Goal: Information Seeking & Learning: Learn about a topic

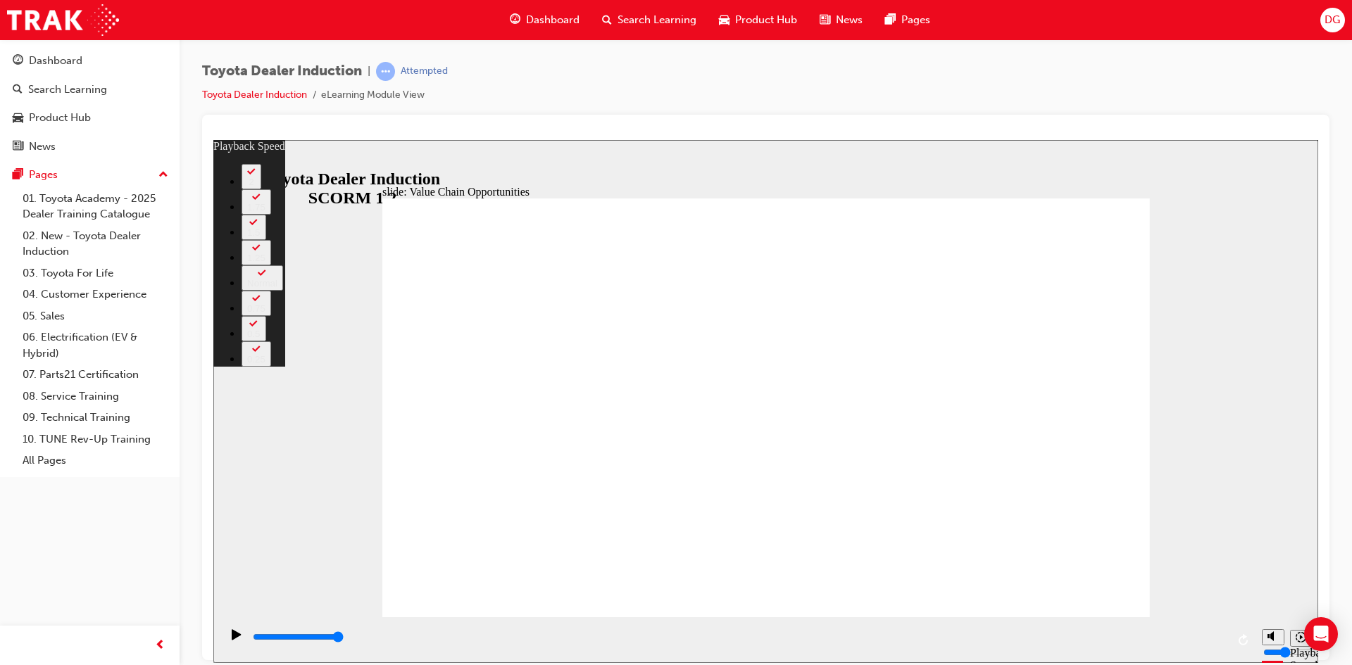
drag, startPoint x: 130, startPoint y: 183, endPoint x: 781, endPoint y: 94, distance: 657.2
click at [781, 94] on div "Toyota Dealer Induction | Attempted Toyota Dealer Induction eLearning Module Vi…" at bounding box center [765, 88] width 1127 height 53
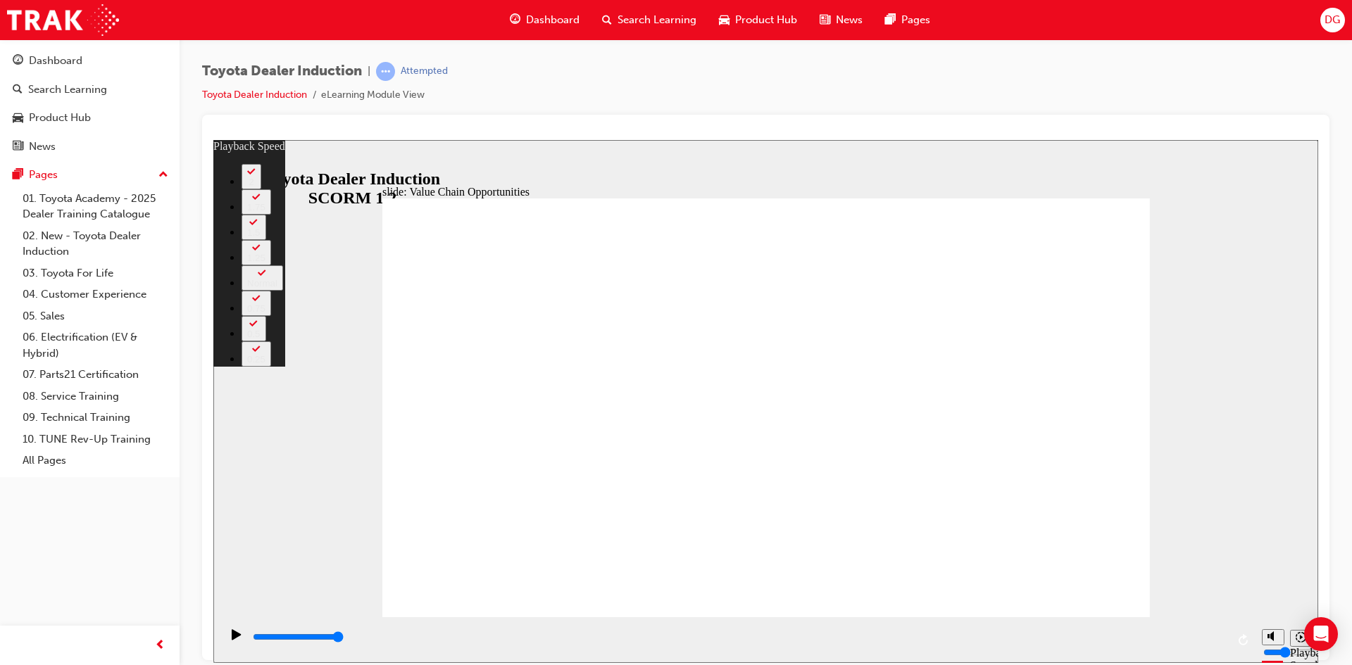
drag, startPoint x: 1112, startPoint y: 208, endPoint x: 1103, endPoint y: 217, distance: 12.9
type input "64"
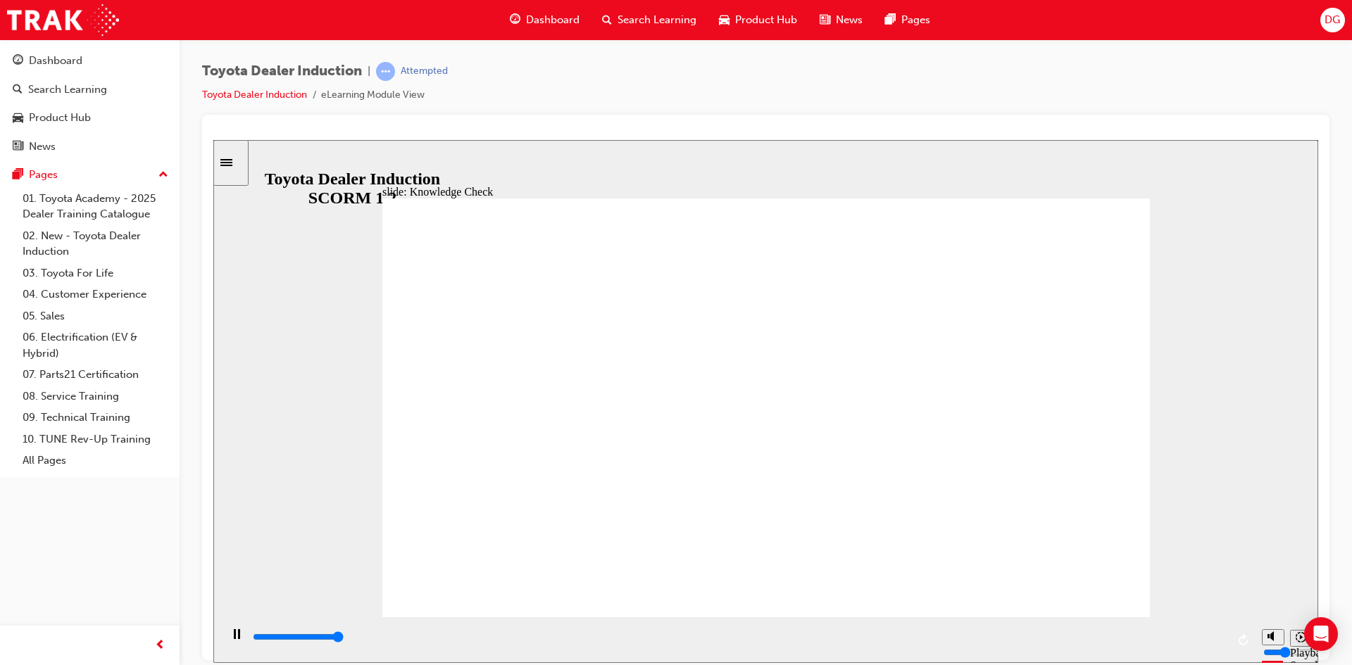
type input "5000"
radio input "true"
type input "5000"
radio input "true"
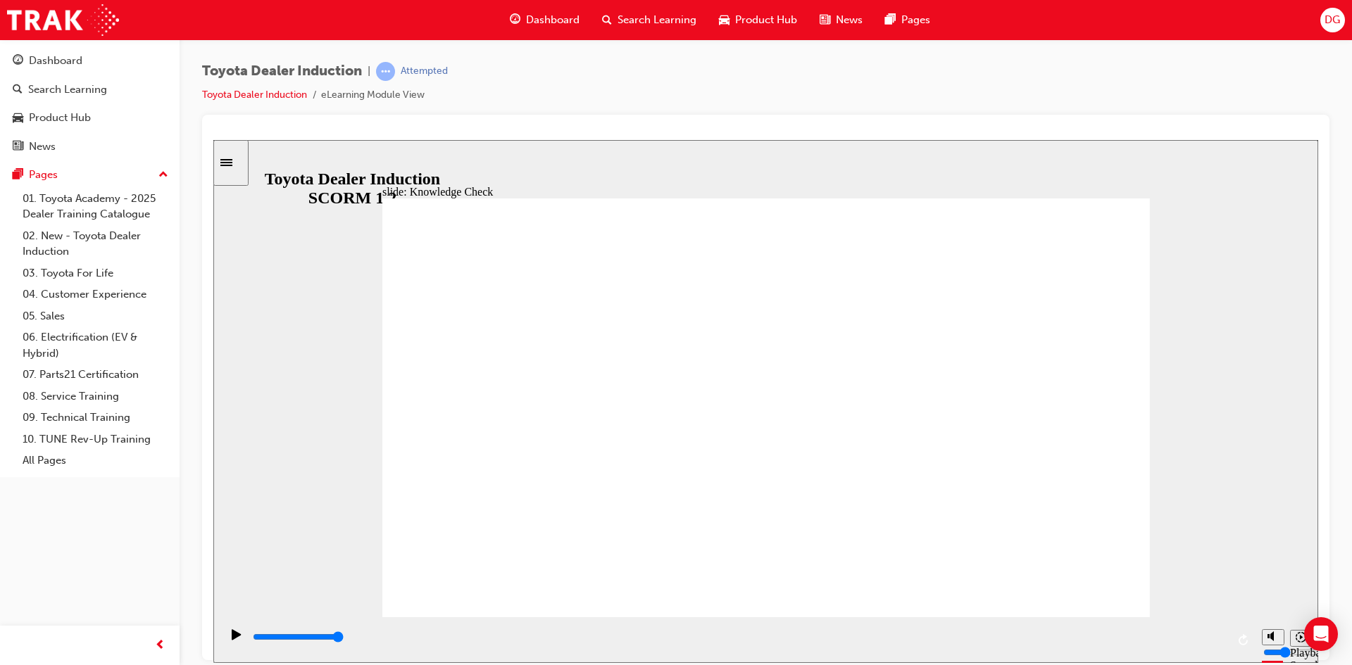
click at [234, 639] on icon "Play (Ctrl+Alt+P)" at bounding box center [236, 634] width 9 height 11
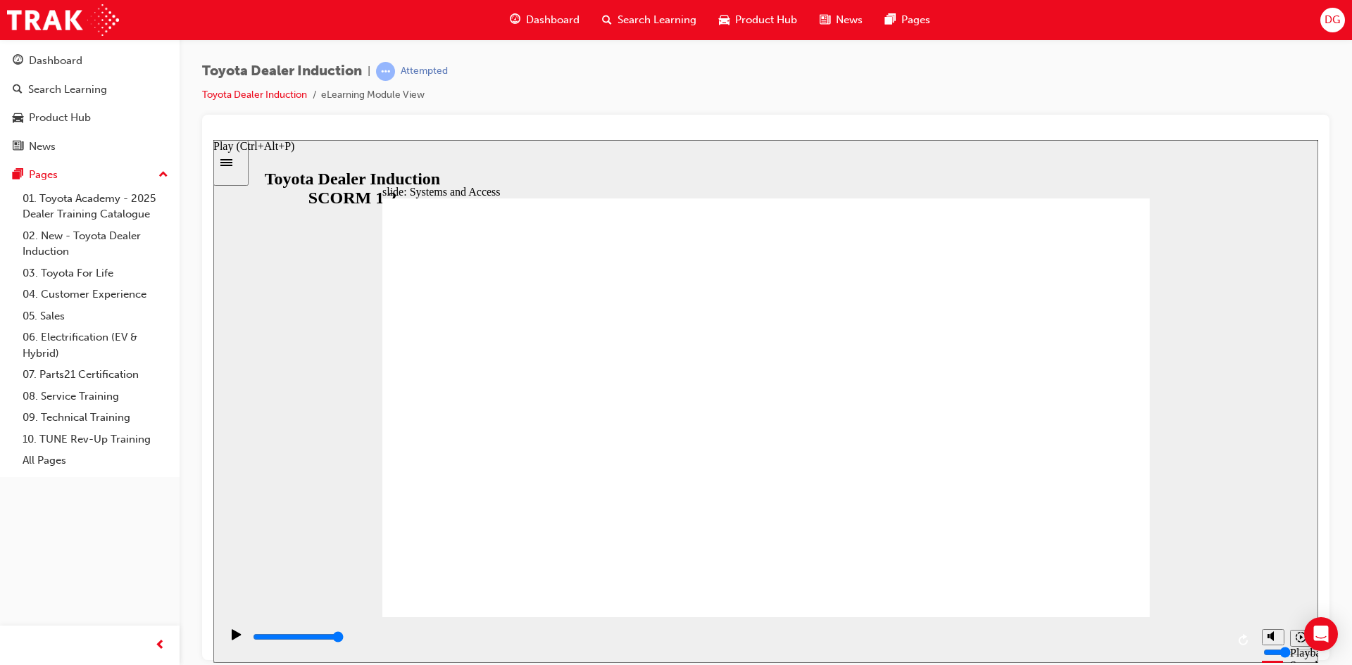
type input "14300"
drag, startPoint x: 1275, startPoint y: 605, endPoint x: 1278, endPoint y: 627, distance: 22.0
click at [1278, 605] on input "volume" at bounding box center [1308, 598] width 91 height 11
drag, startPoint x: 1271, startPoint y: 623, endPoint x: 1271, endPoint y: 591, distance: 31.7
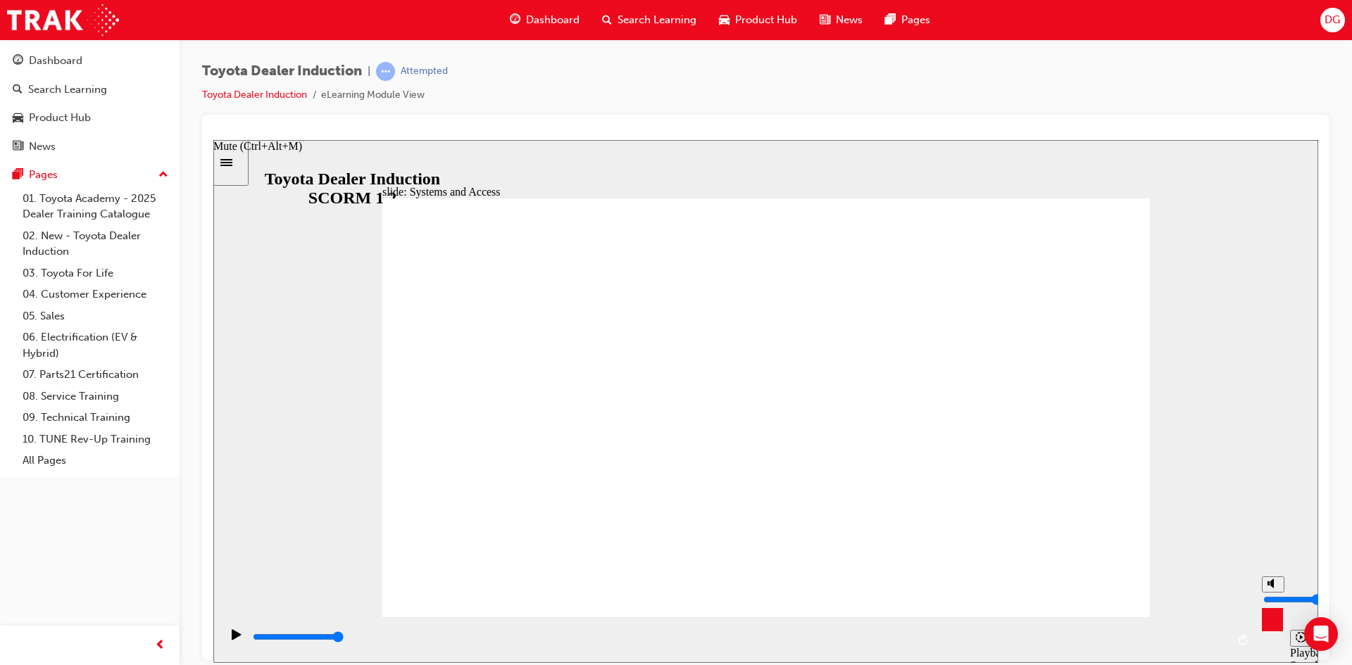
type input "6"
click at [1271, 593] on input "volume" at bounding box center [1308, 598] width 91 height 11
click at [234, 639] on icon "Play (Ctrl+Alt+P)" at bounding box center [236, 634] width 9 height 11
type input "14300"
drag, startPoint x: 1271, startPoint y: 593, endPoint x: 1271, endPoint y: 586, distance: 7.7
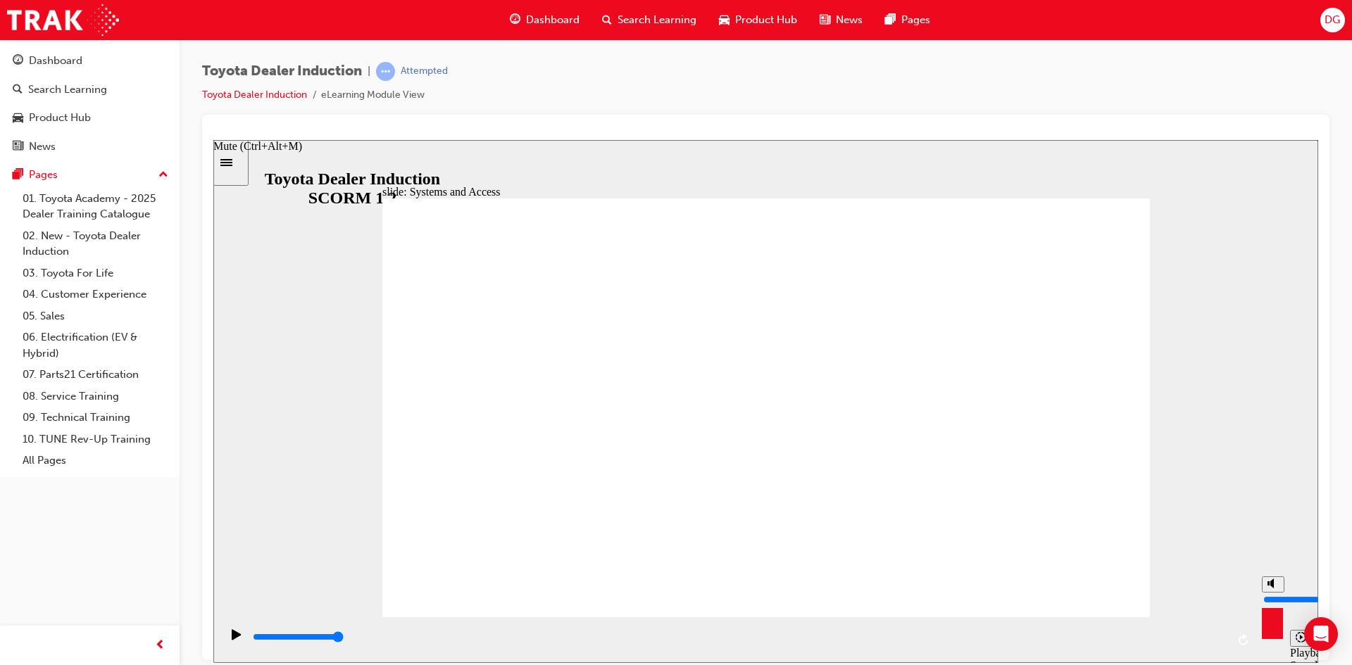
click at [1271, 593] on input "volume" at bounding box center [1308, 598] width 91 height 11
click at [1280, 592] on button "Mute (Ctrl+Alt+M)" at bounding box center [1273, 584] width 23 height 16
click at [1270, 588] on polygon "Unmute (Ctrl+Alt+M)" at bounding box center [1272, 583] width 4 height 10
drag, startPoint x: 1269, startPoint y: 640, endPoint x: 960, endPoint y: 542, distance: 324.8
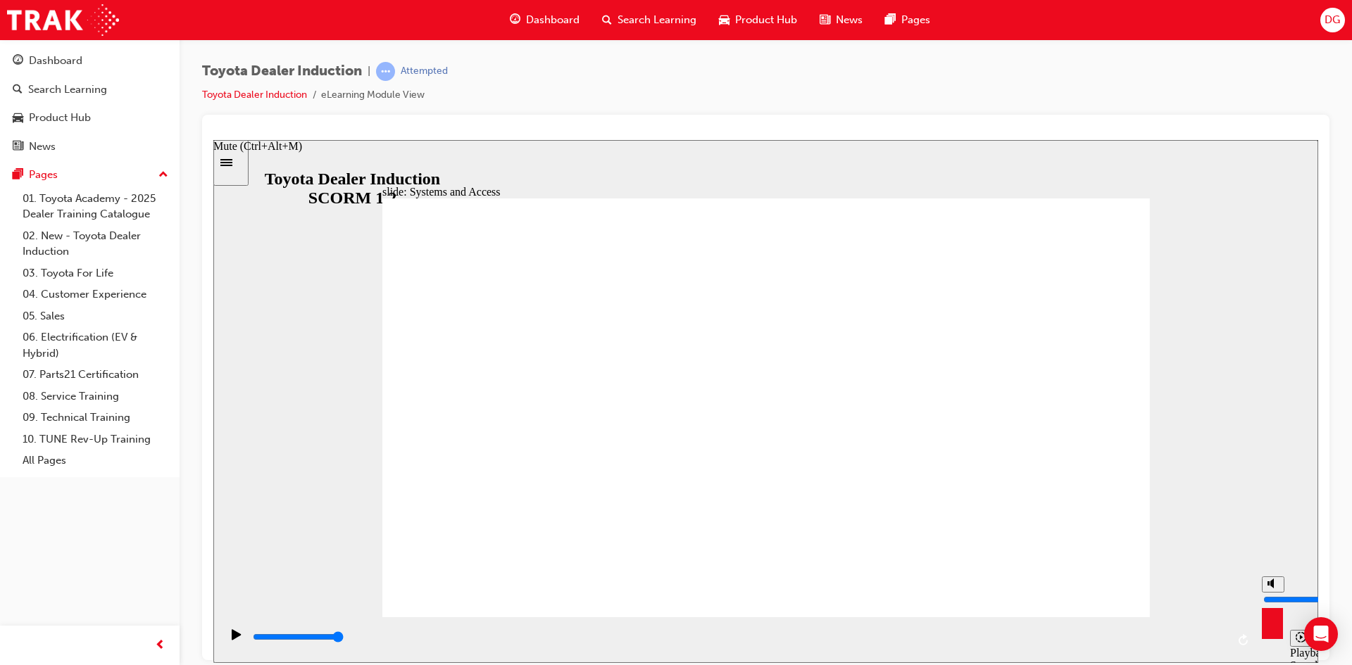
drag, startPoint x: 1272, startPoint y: 589, endPoint x: 1274, endPoint y: 602, distance: 13.5
click at [1274, 602] on input "volume" at bounding box center [1308, 598] width 91 height 11
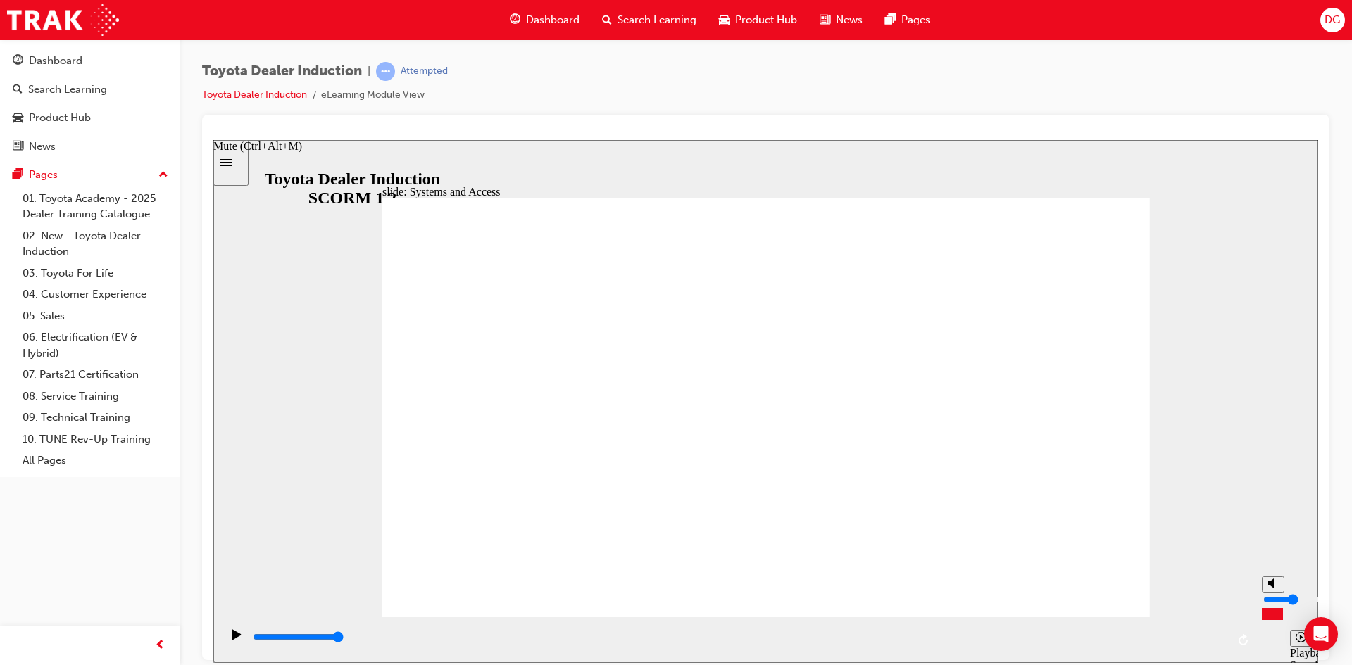
click at [1273, 588] on polygon "Mute (Ctrl+Alt+M)" at bounding box center [1272, 583] width 4 height 10
type input "0"
click at [232, 638] on icon "Play (Ctrl+Alt+P)" at bounding box center [236, 634] width 9 height 11
type input "14300"
click at [1271, 588] on polygon "Unmute (Ctrl+Alt+M)" at bounding box center [1272, 583] width 4 height 10
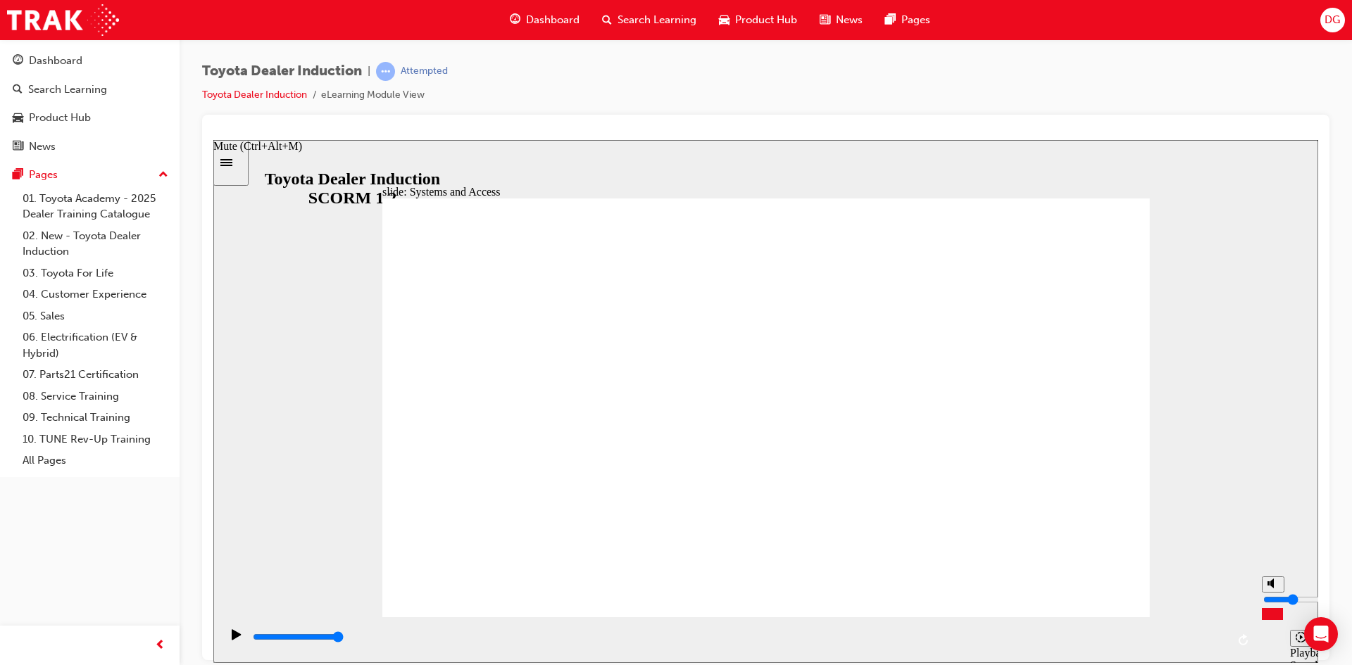
click at [1272, 602] on input "volume" at bounding box center [1308, 598] width 91 height 11
click at [1272, 588] on polygon "Mute (Ctrl+Alt+M)" at bounding box center [1272, 583] width 4 height 10
type input "0"
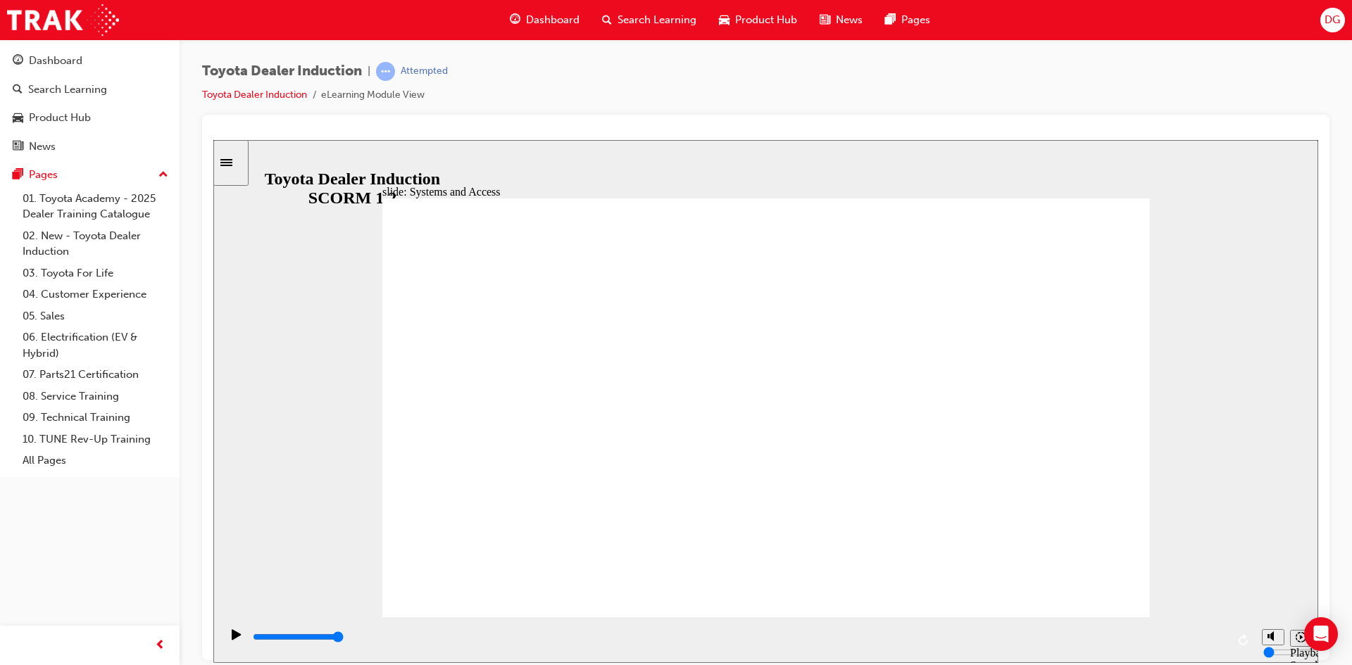
type input "1600"
type input "1"
type input "1700"
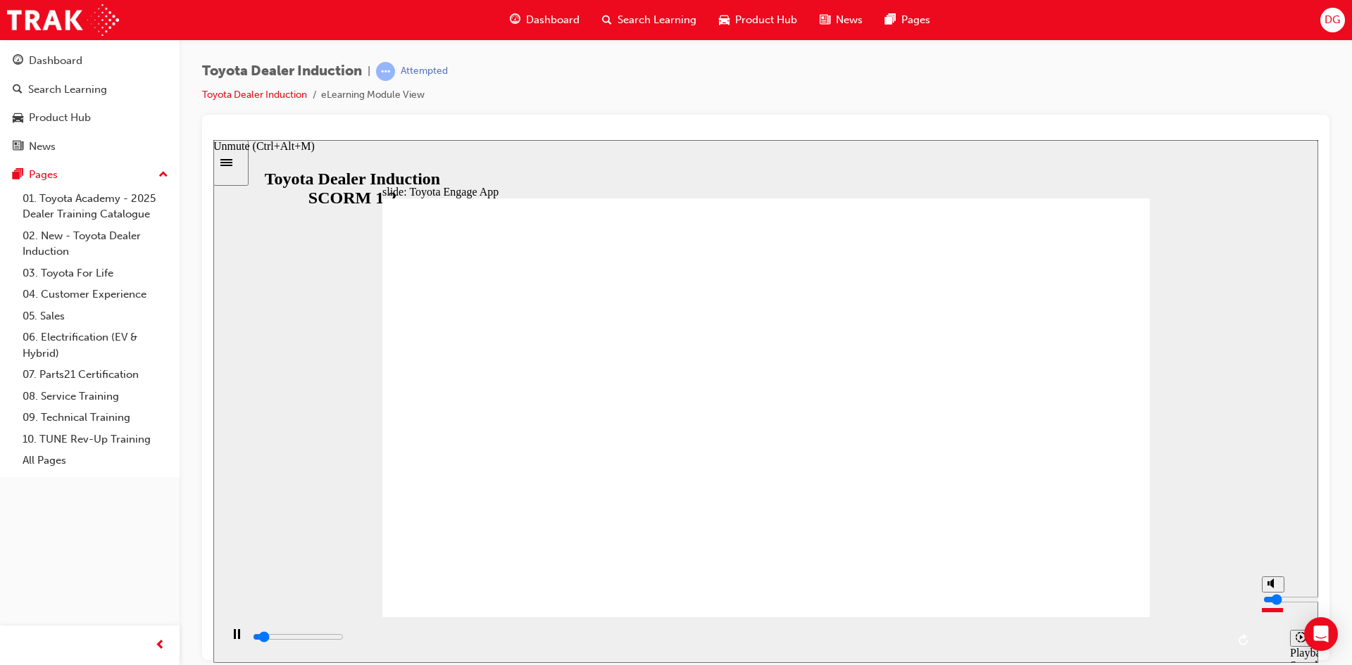
type input "2"
type input "1700"
type input "3"
type input "1800"
type input "4"
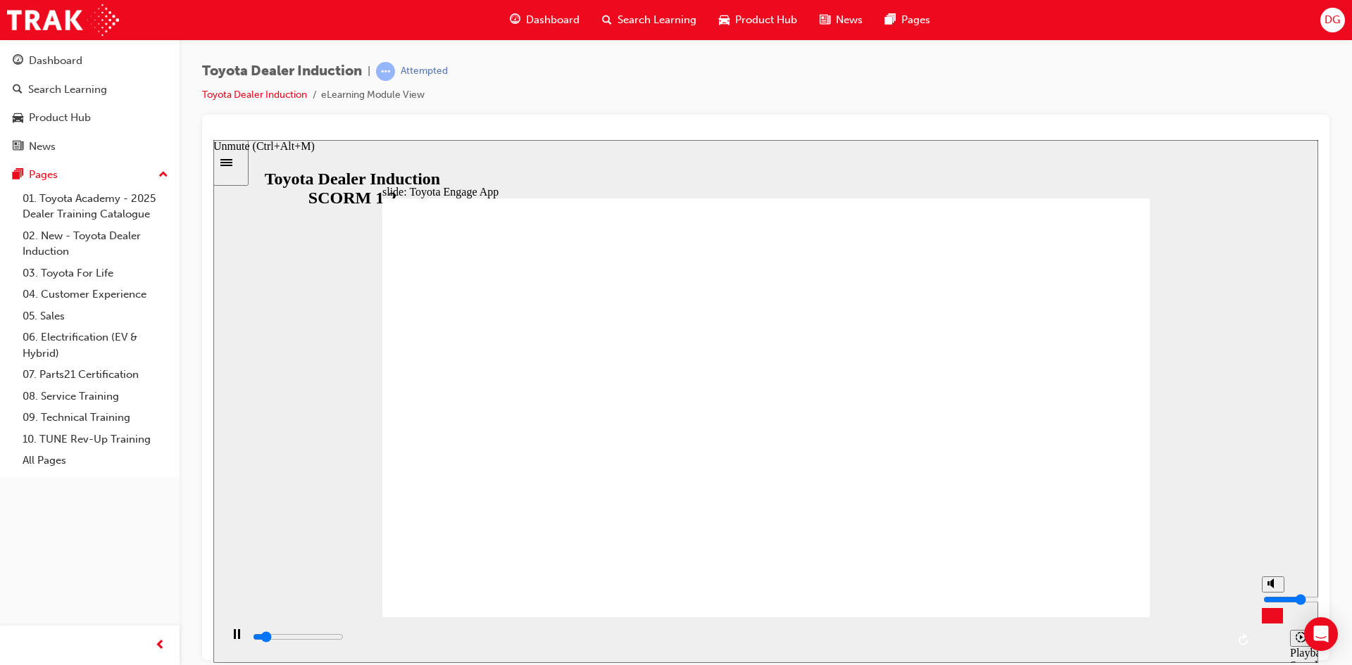
type input "2200"
type input "5"
type input "2300"
type input "6"
type input "2900"
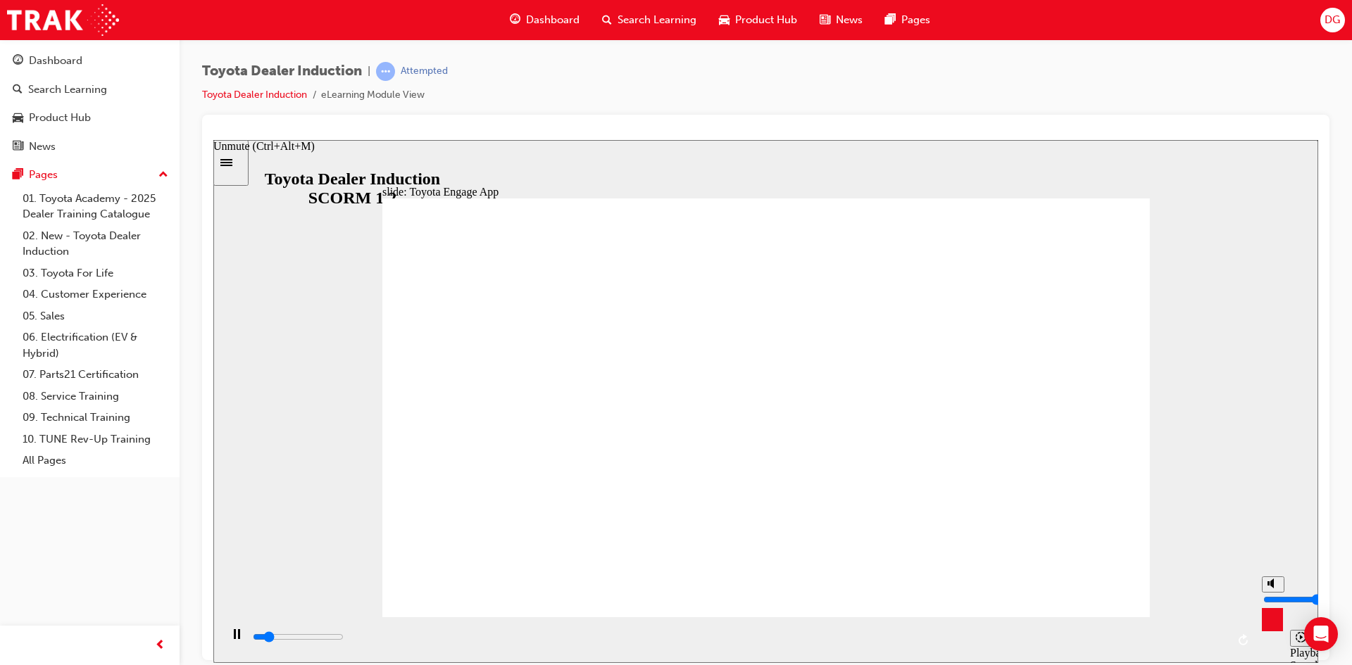
drag, startPoint x: 1271, startPoint y: 619, endPoint x: 1270, endPoint y: 594, distance: 24.6
type input "6"
click at [1270, 594] on input "volume" at bounding box center [1308, 598] width 91 height 11
type input "3900"
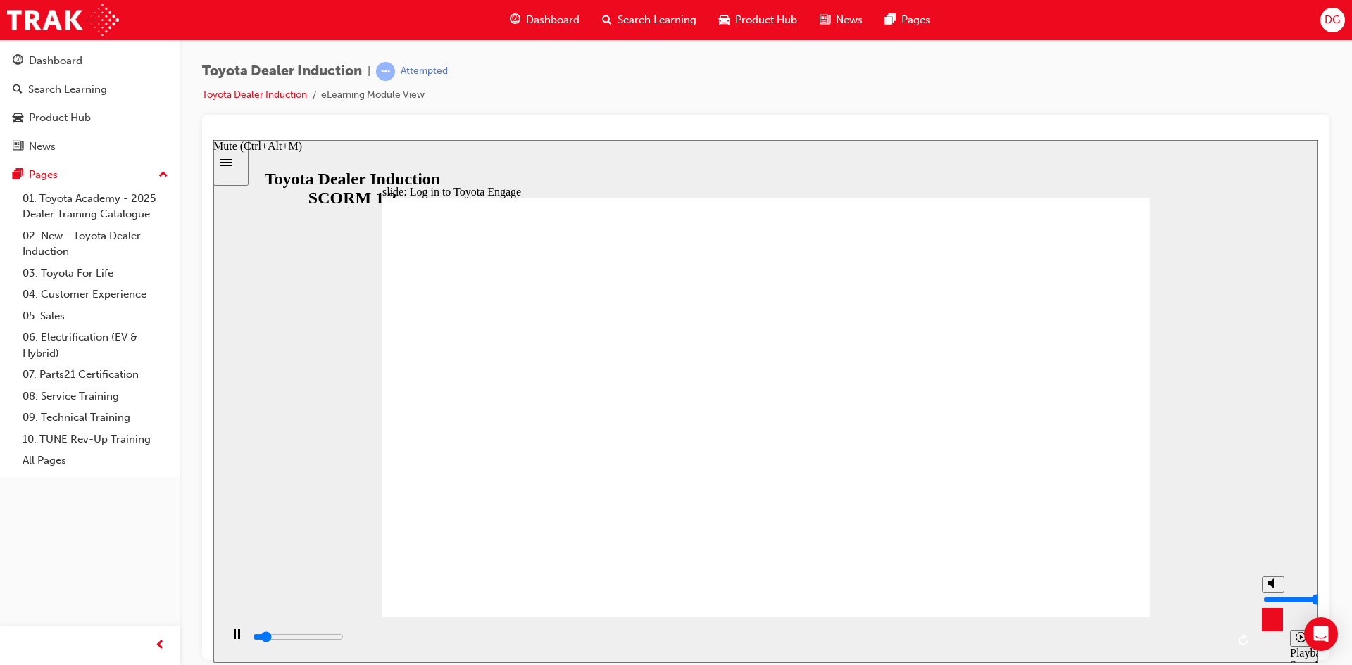
type input "5"
type input "4000"
type input "6"
type input "4200"
type input "7"
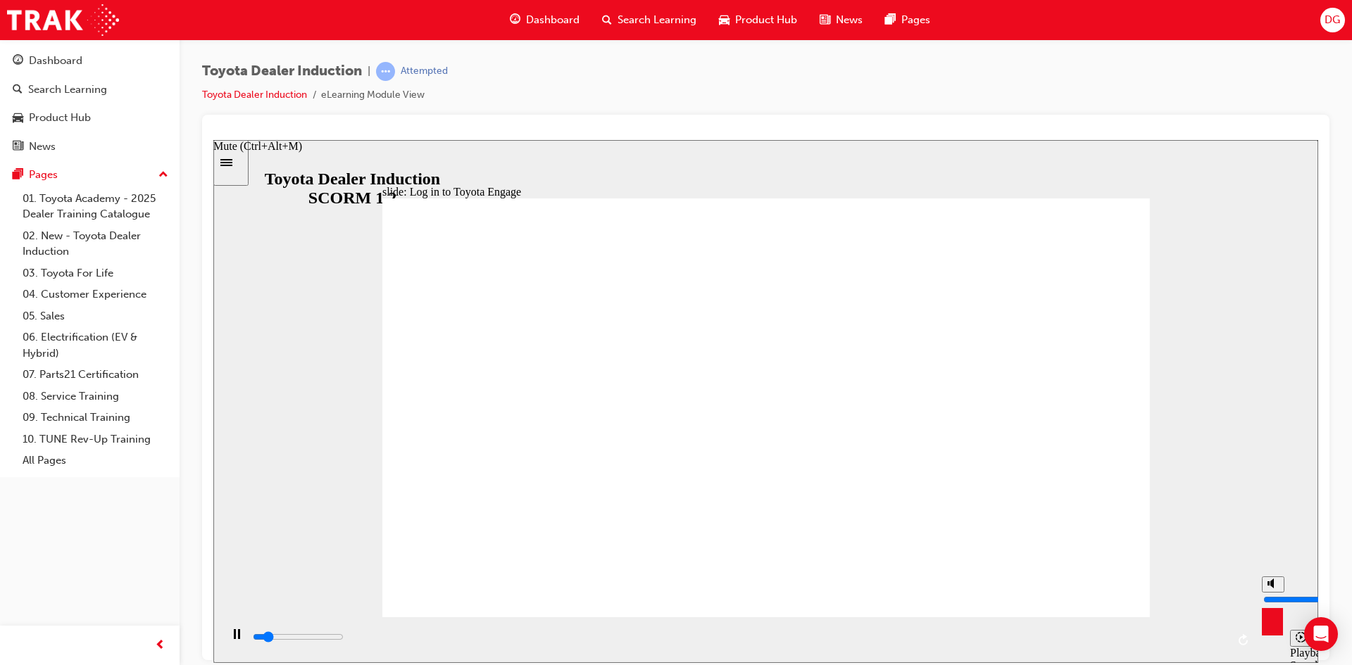
type input "4800"
type input "8"
type input "5100"
drag, startPoint x: 1276, startPoint y: 597, endPoint x: 1271, endPoint y: 584, distance: 13.6
type input "8"
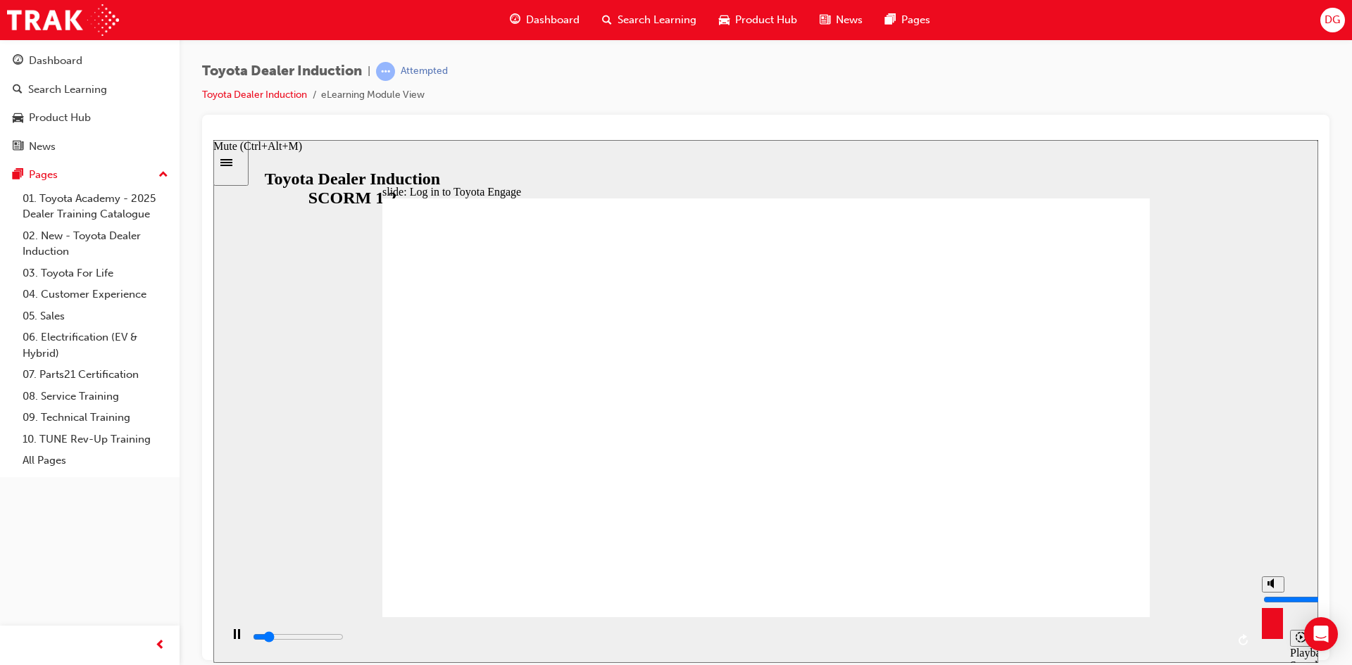
click at [1271, 593] on input "volume" at bounding box center [1308, 598] width 91 height 11
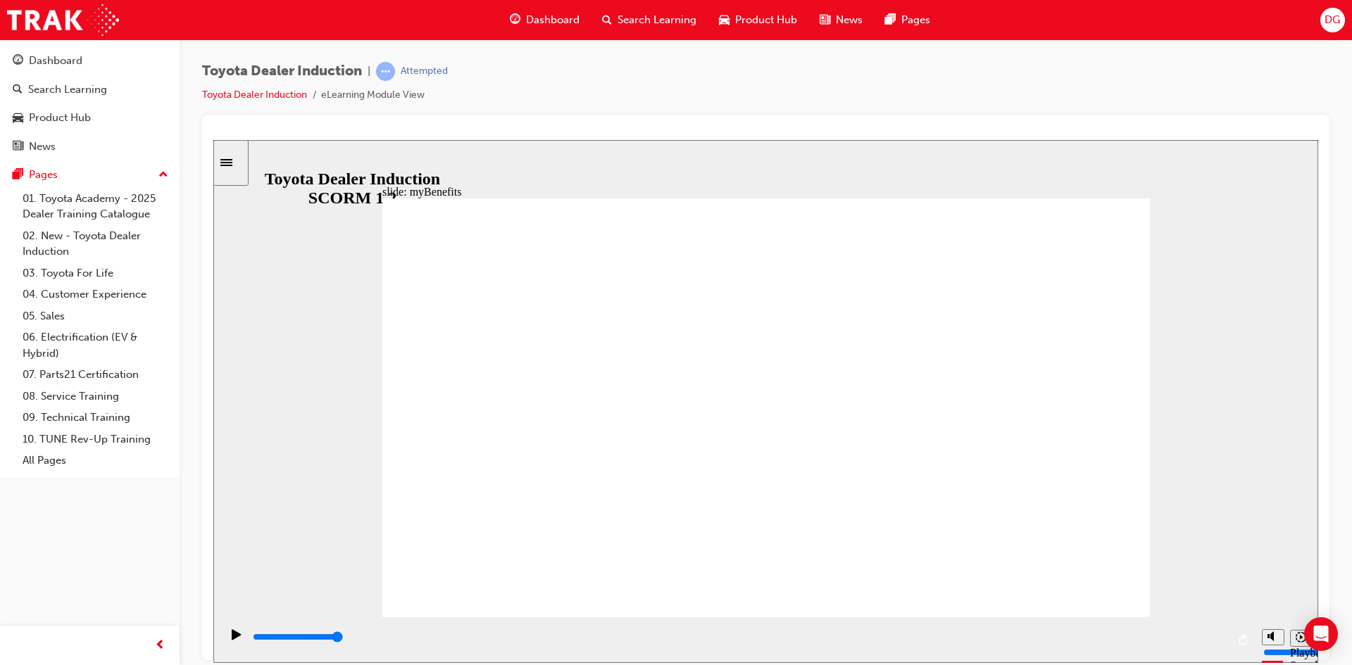
type input "5000"
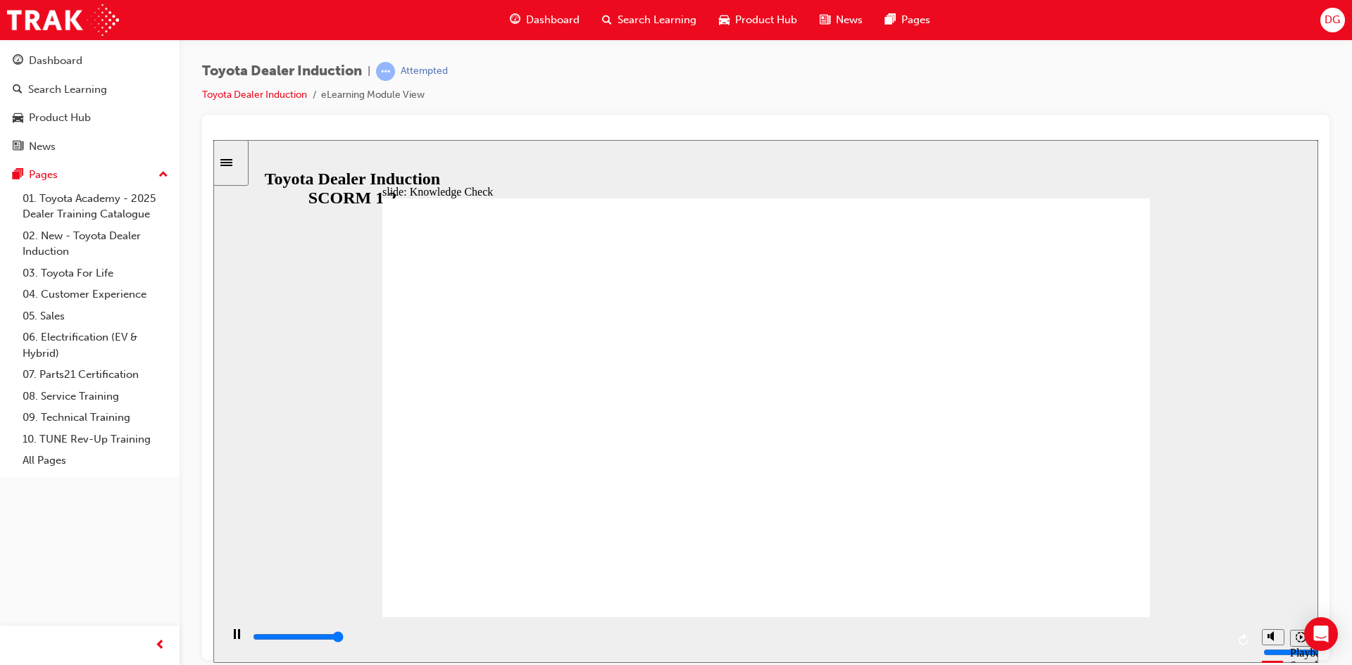
type input "T"
type input "TO"
type input "TOY"
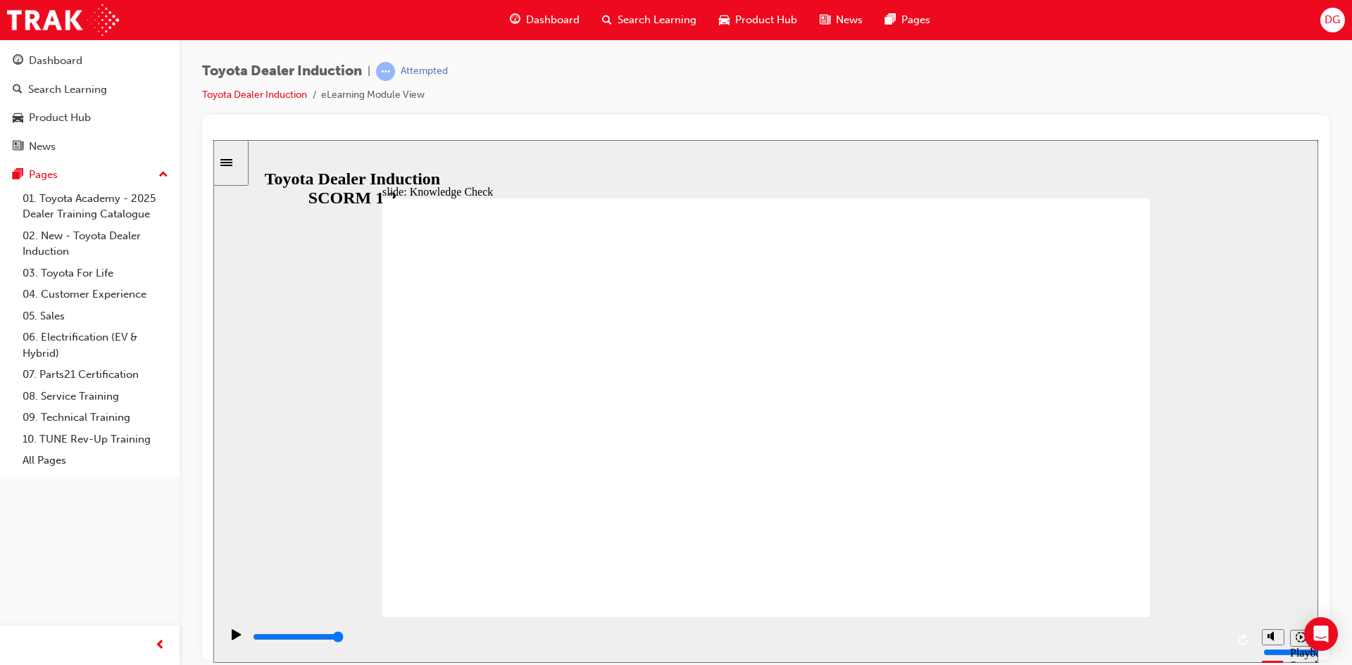
type input "TOY"
type input "TOYO"
type input "TOYOT"
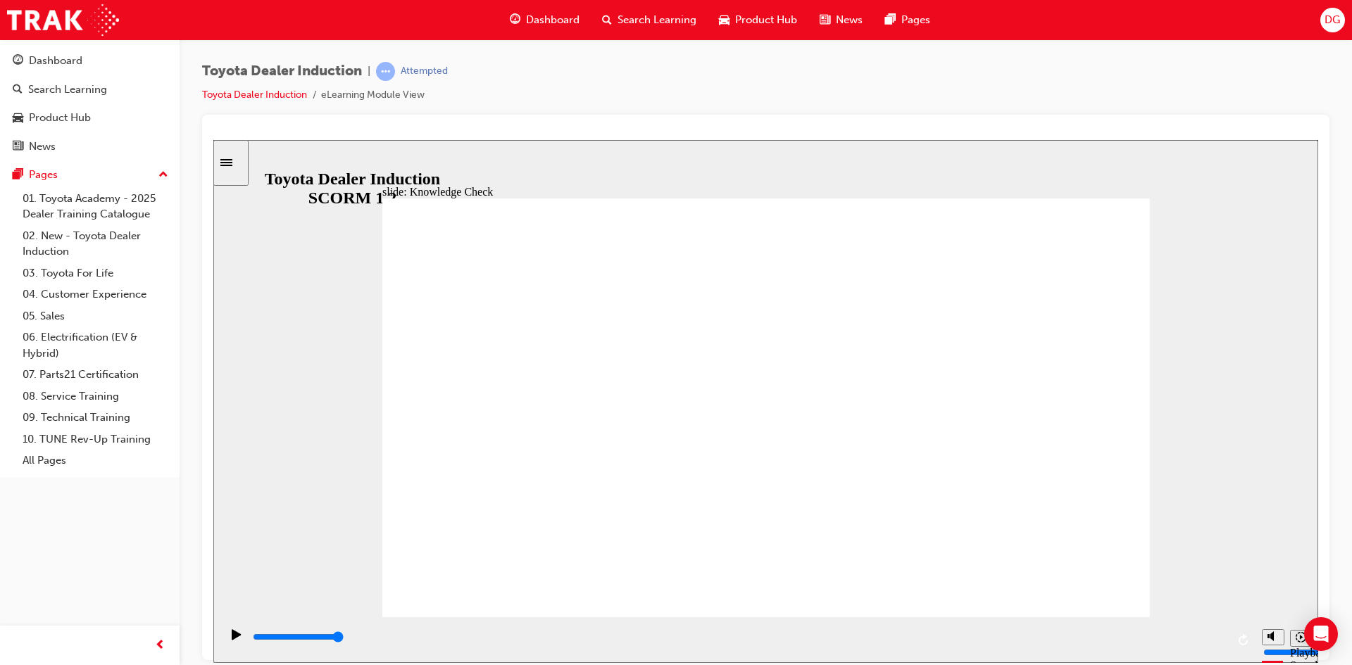
type input "TOYOTA"
type input "TOYOTA E"
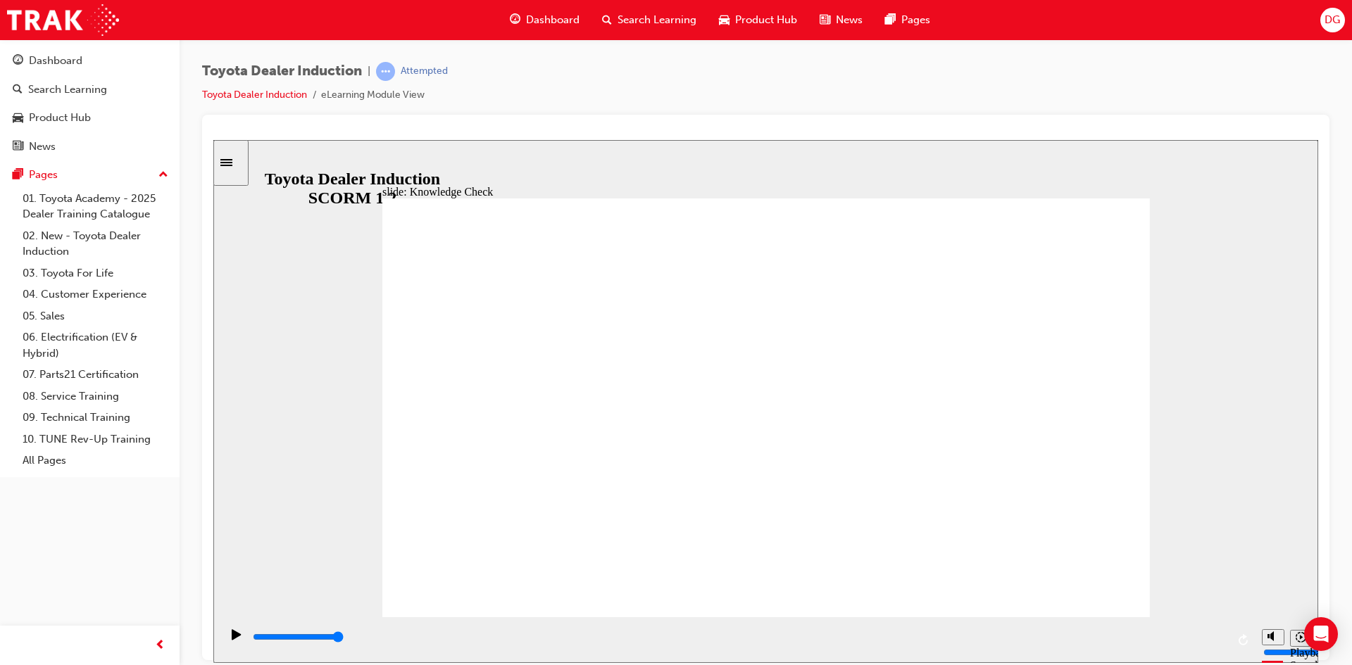
type input "TOYOTA E"
type input "TOYOTA EN"
type input "TOYOTA ENGA"
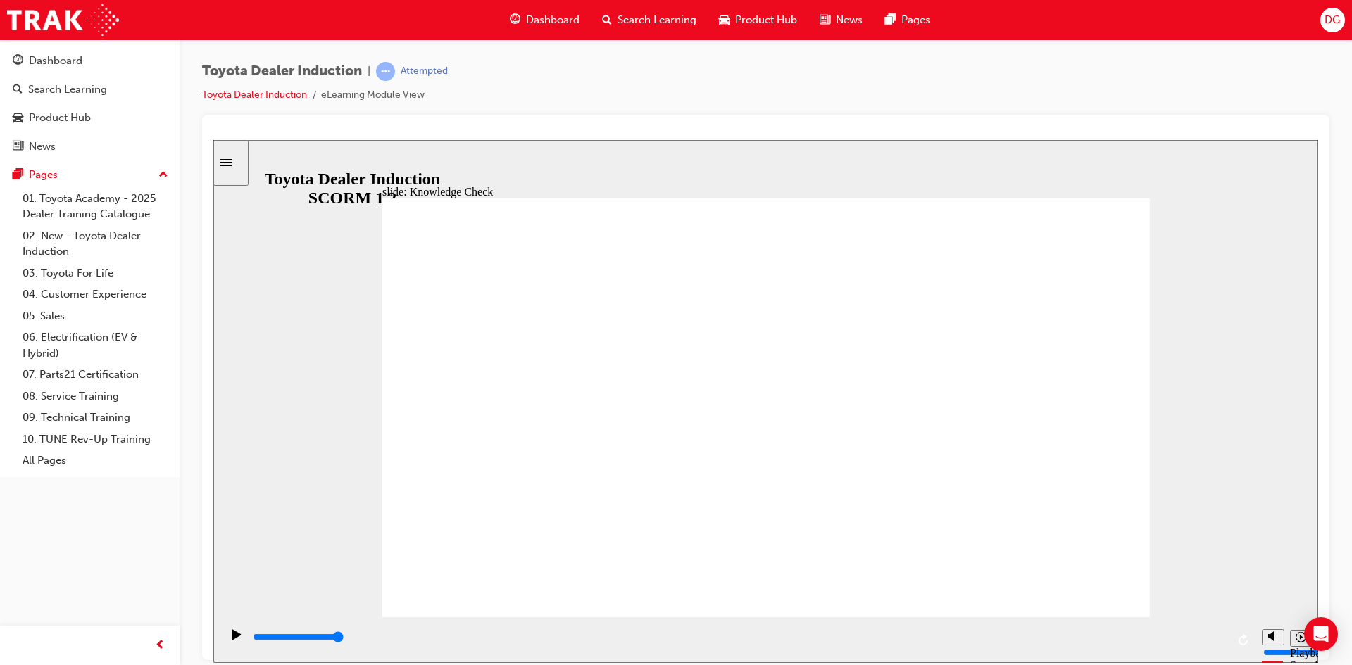
type input "TOYOTA ENGAG"
type input "TOYOTA ENGAGE"
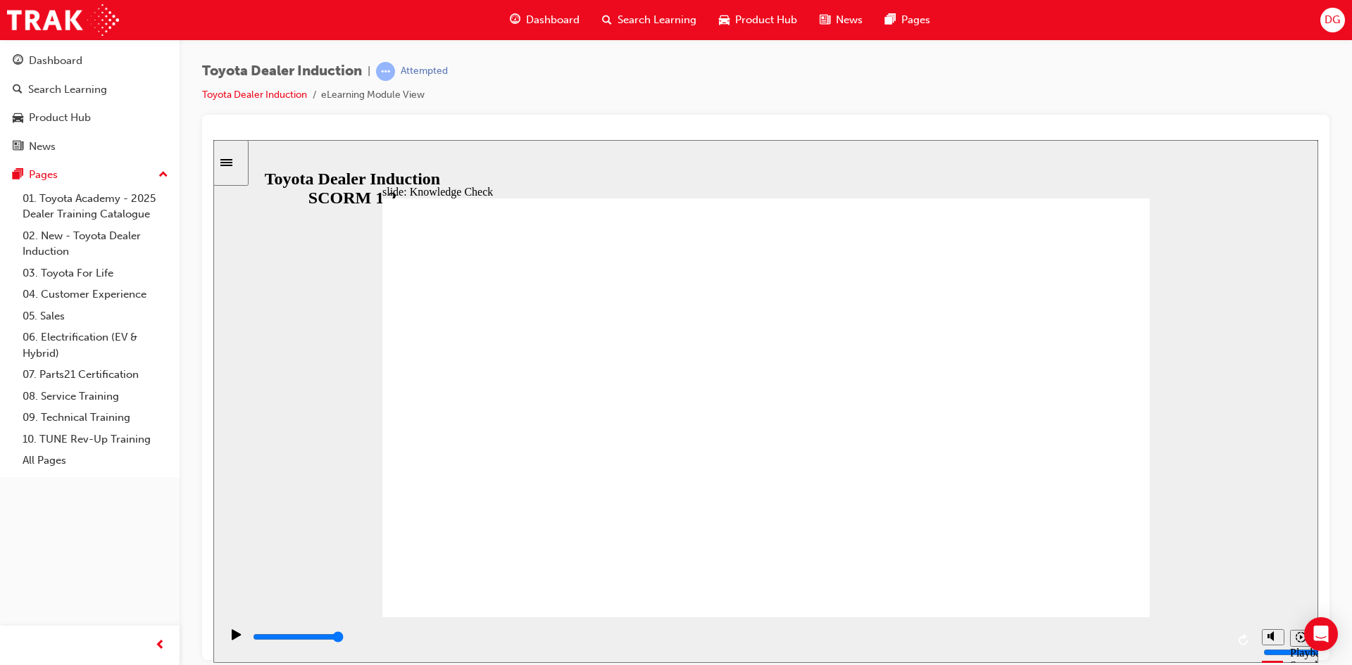
type input "TOYOTA ENGAGE"
type input "TOYOTA ENGAGE A"
type input "TOYOTA ENGAGE AP"
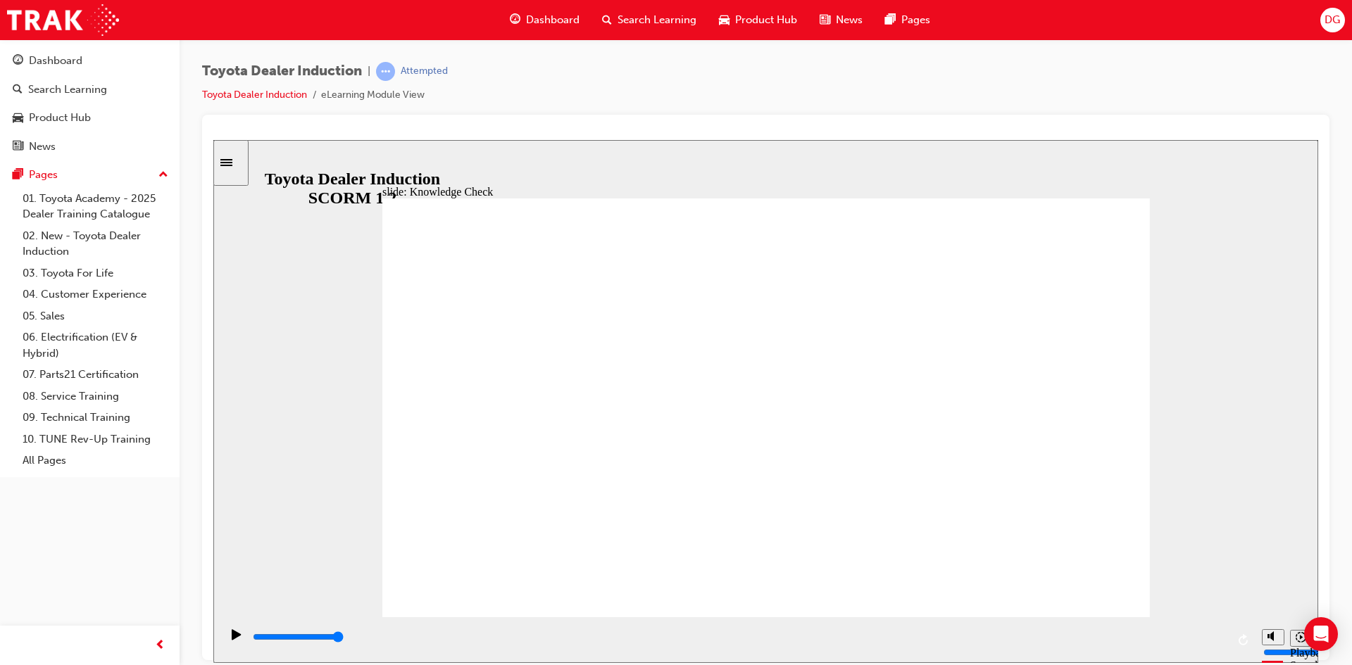
type input "TOYOTA ENGAGE APP"
click at [1273, 588] on polygon "Mute (Ctrl+Alt+M)" at bounding box center [1272, 583] width 4 height 10
type input "2800"
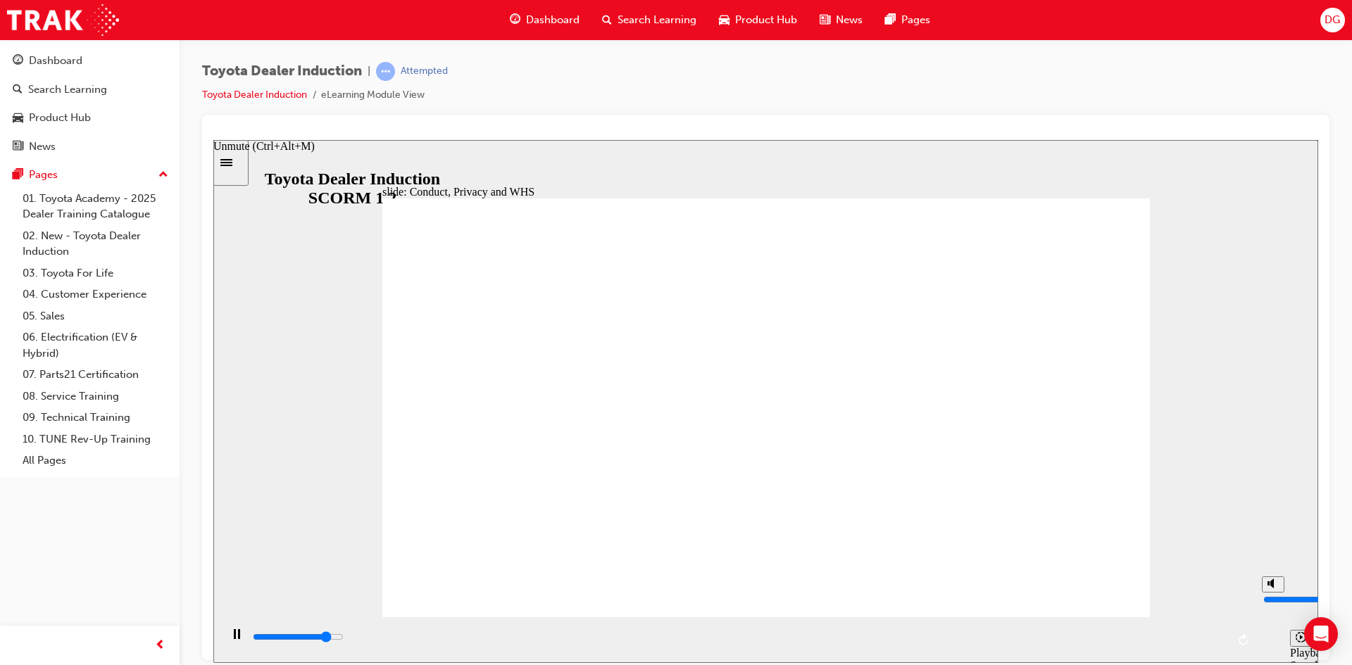
type input "0"
type input "3300"
click at [1270, 588] on polygon "Unmute (Ctrl+Alt+M)" at bounding box center [1272, 583] width 4 height 10
type input "8"
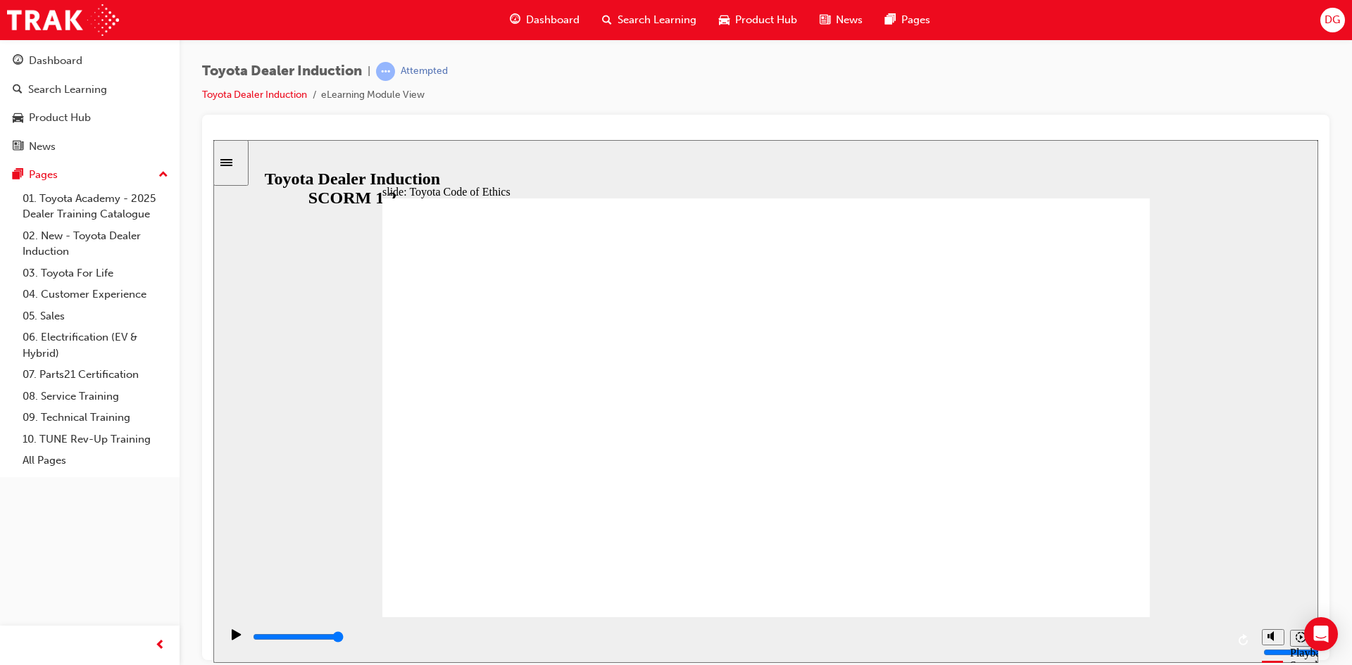
click at [232, 637] on div "Close navigation" at bounding box center [221, 646] width 77 height 24
click at [229, 644] on div "Close navigation" at bounding box center [221, 646] width 77 height 24
click at [1271, 634] on div "misc controls" at bounding box center [1272, 618] width 21 height 53
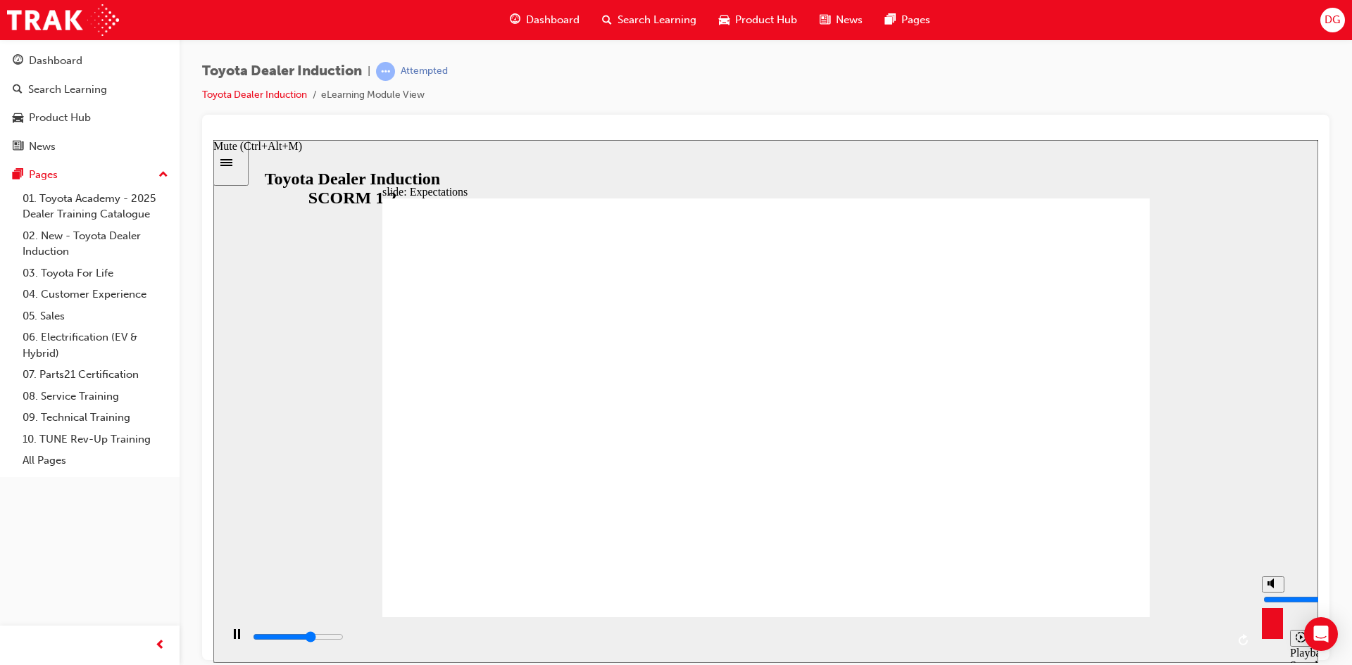
click at [1273, 586] on circle "Mute (Ctrl+Alt+M)" at bounding box center [1273, 583] width 5 height 5
type input "17200"
type input "0"
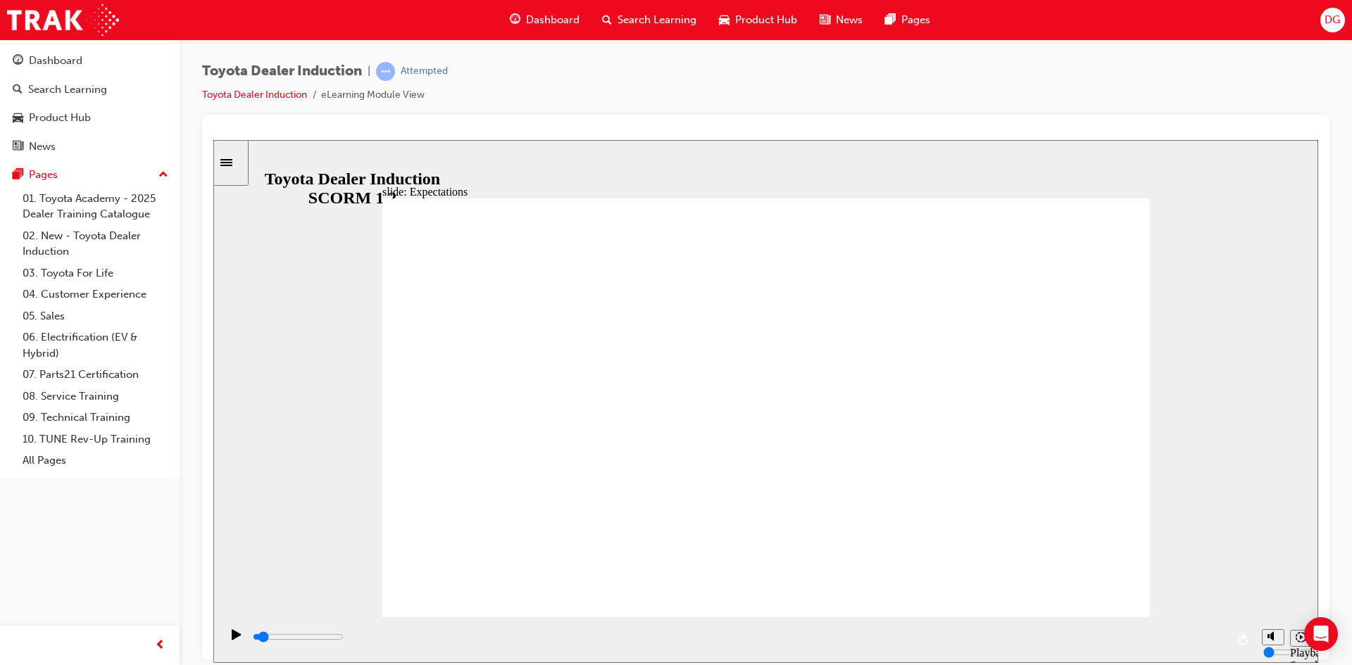
type input "26000"
click at [1269, 588] on circle "Unmute (Ctrl+Alt+M)" at bounding box center [1273, 583] width 9 height 9
type input "8"
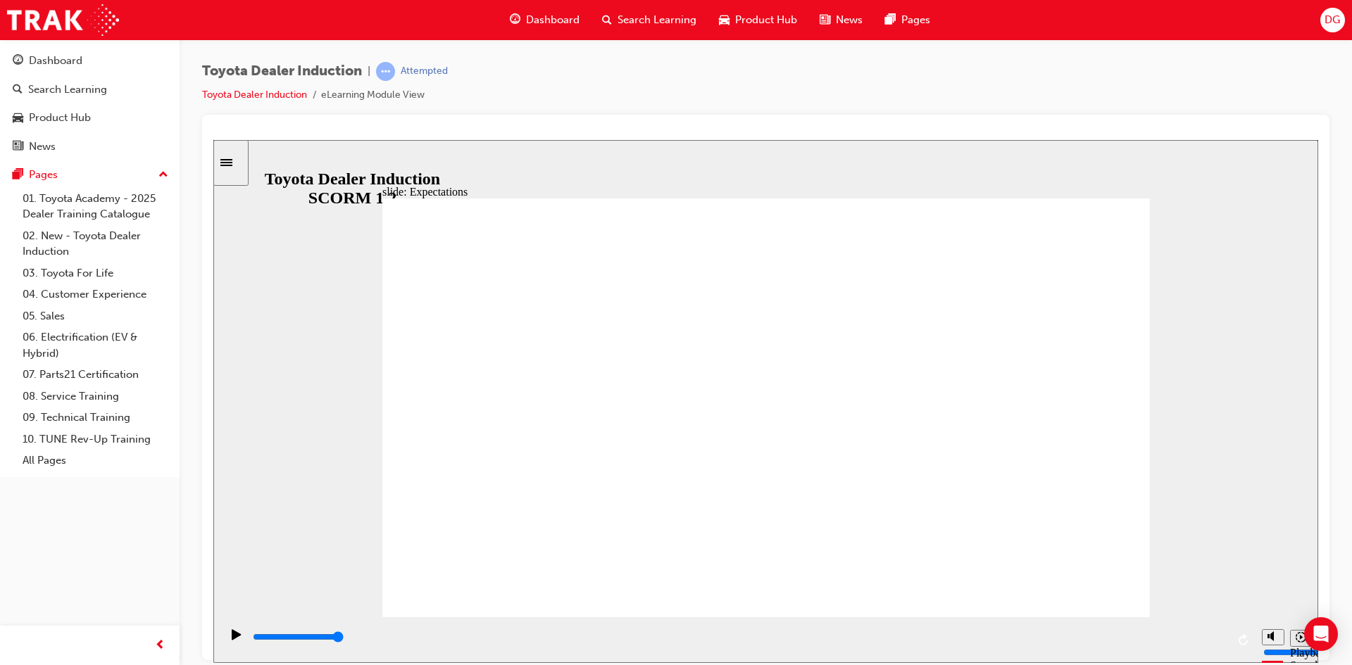
click at [225, 645] on div "Pause (Ctrl+Alt+P)" at bounding box center [237, 641] width 24 height 24
click at [232, 639] on icon "Play (Ctrl+Alt+P)" at bounding box center [236, 634] width 9 height 11
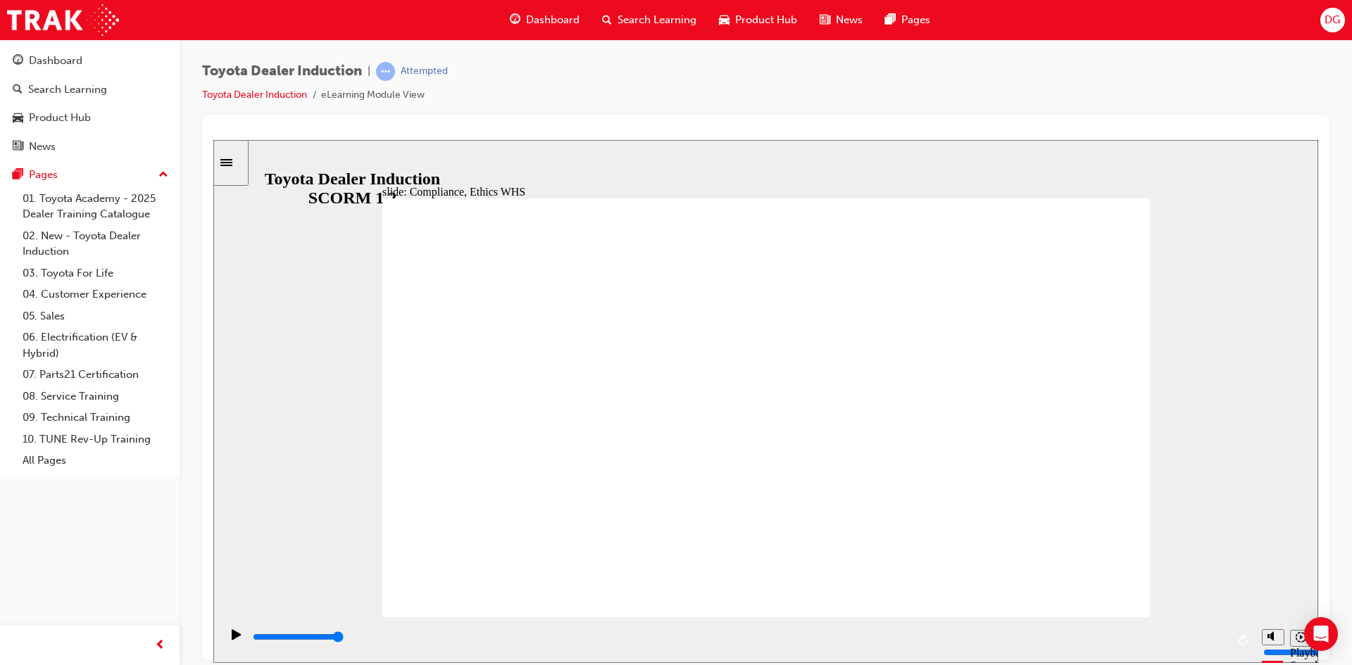
type input "8400"
checkbox input "true"
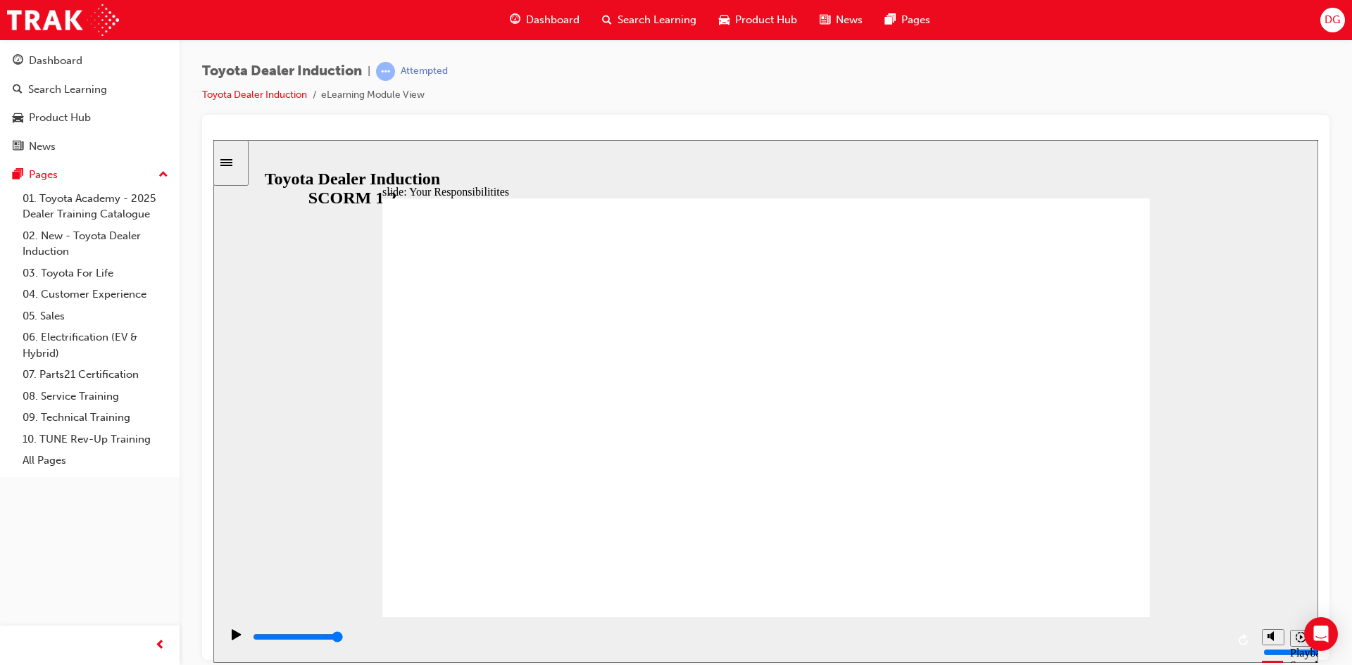
checkbox input "true"
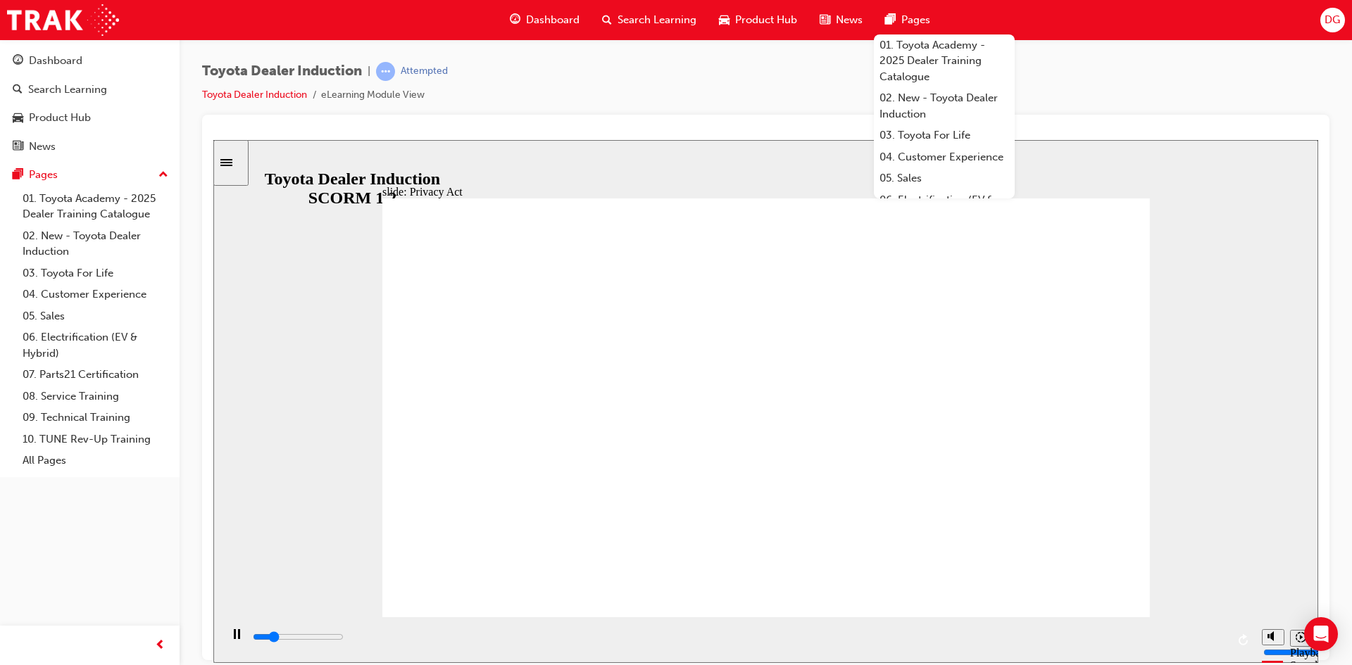
click at [226, 641] on div "Pause (Ctrl+Alt+P)" at bounding box center [237, 641] width 24 height 24
click at [225, 641] on div "Play (Ctrl+Alt+P)" at bounding box center [237, 641] width 24 height 24
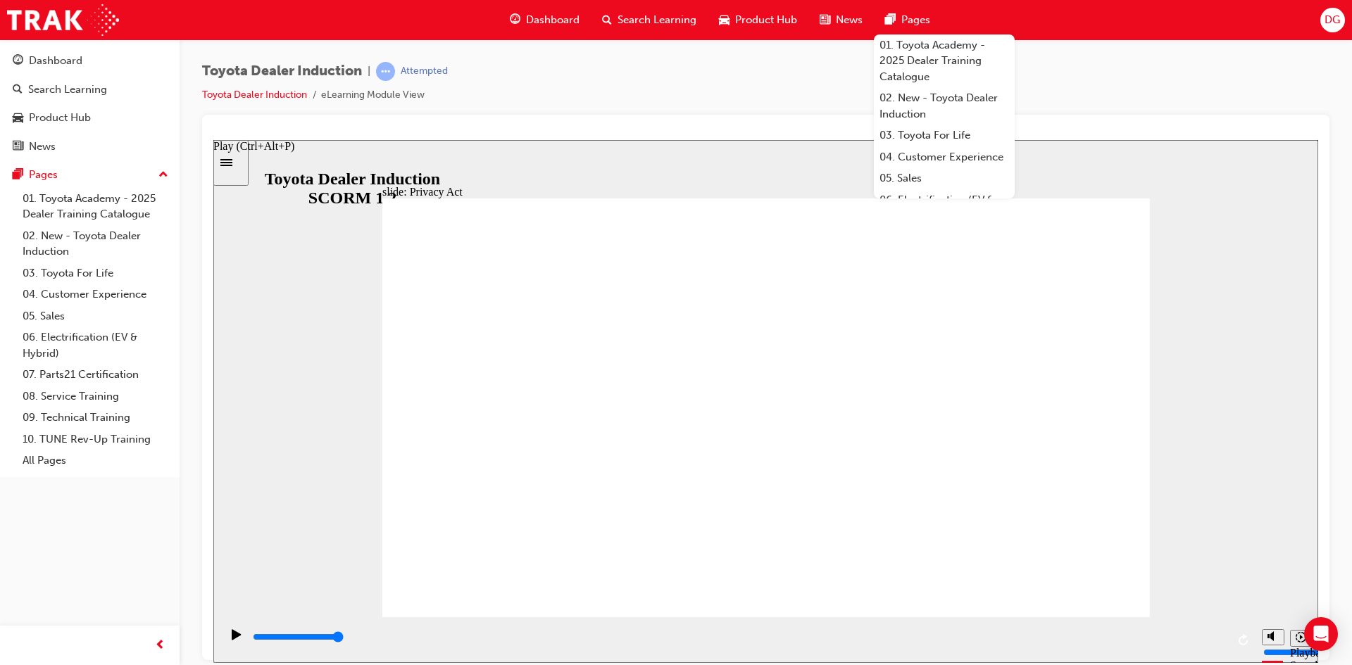
click at [232, 635] on icon "Play (Ctrl+Alt+P)" at bounding box center [237, 634] width 10 height 11
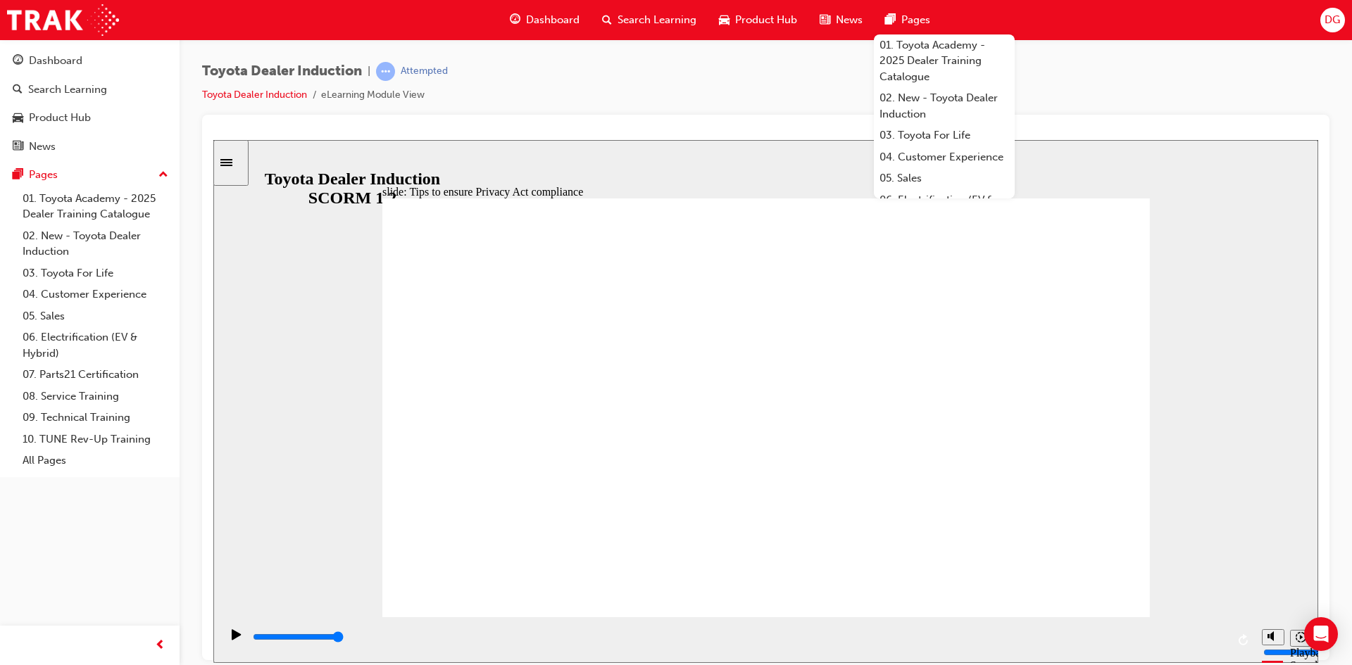
type input "5000"
checkbox input "true"
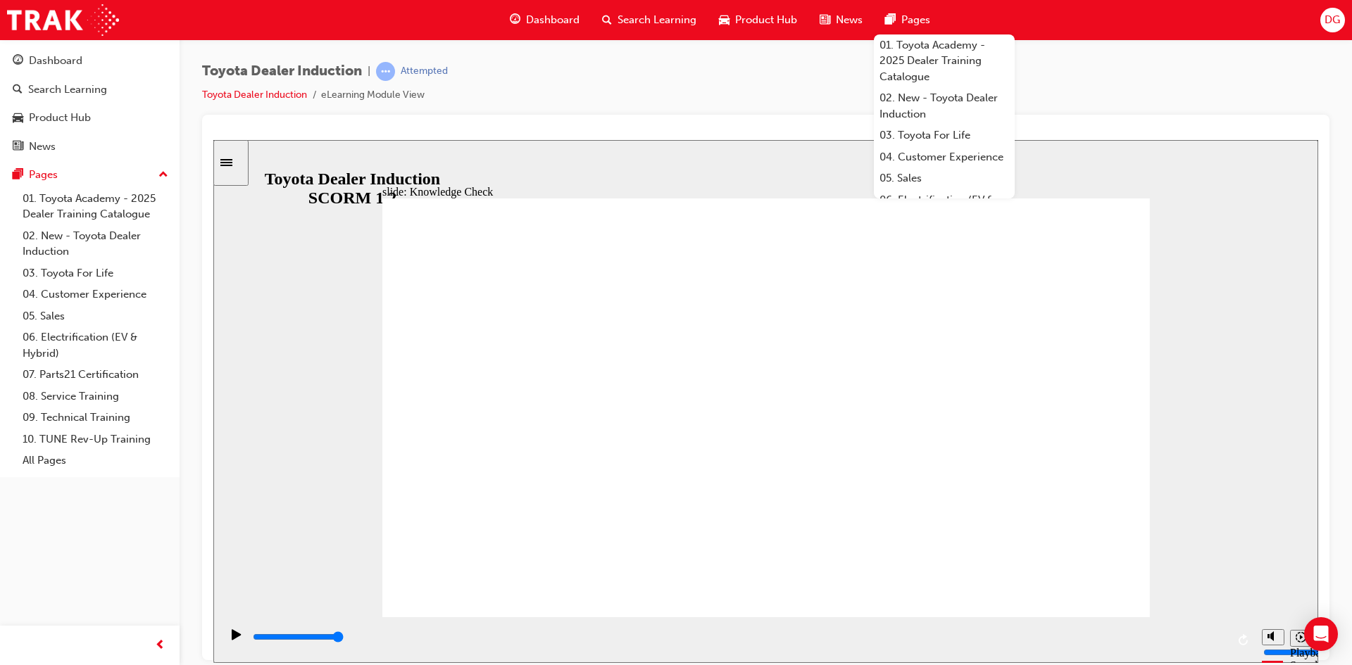
checkbox input "true"
drag, startPoint x: 643, startPoint y: 499, endPoint x: 634, endPoint y: 524, distance: 26.5
checkbox input "true"
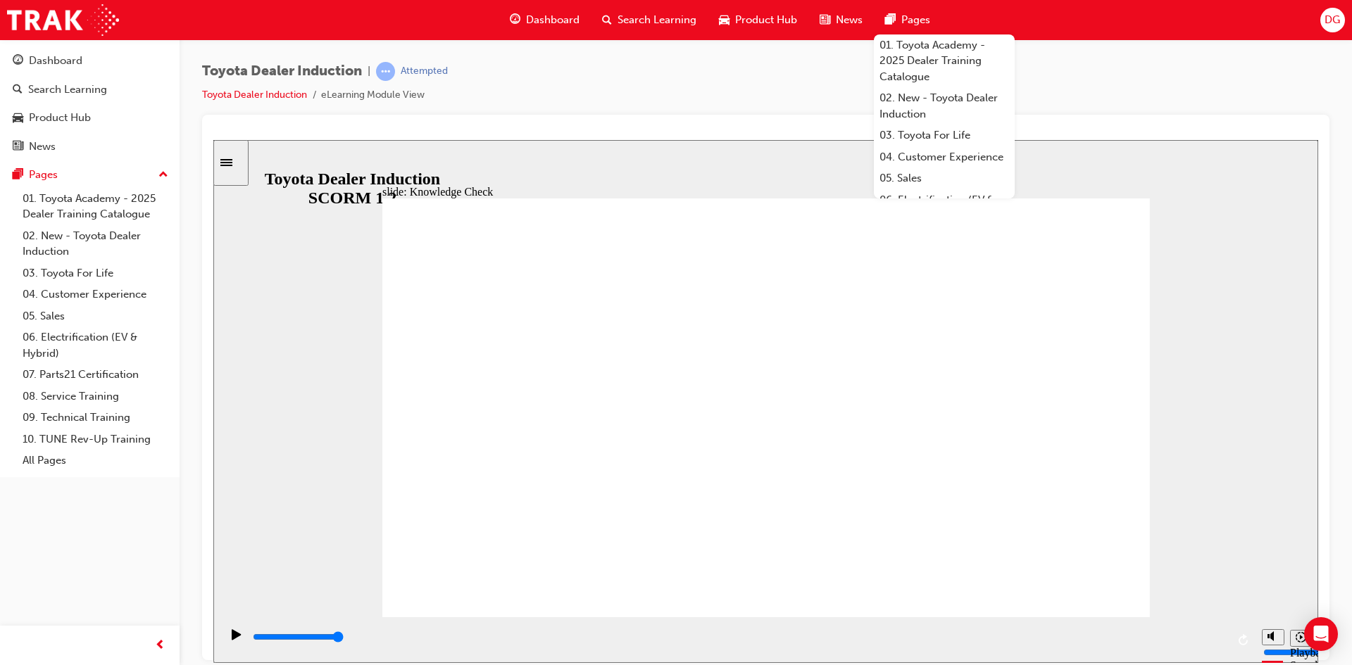
checkbox input "true"
type input "3500"
radio input "true"
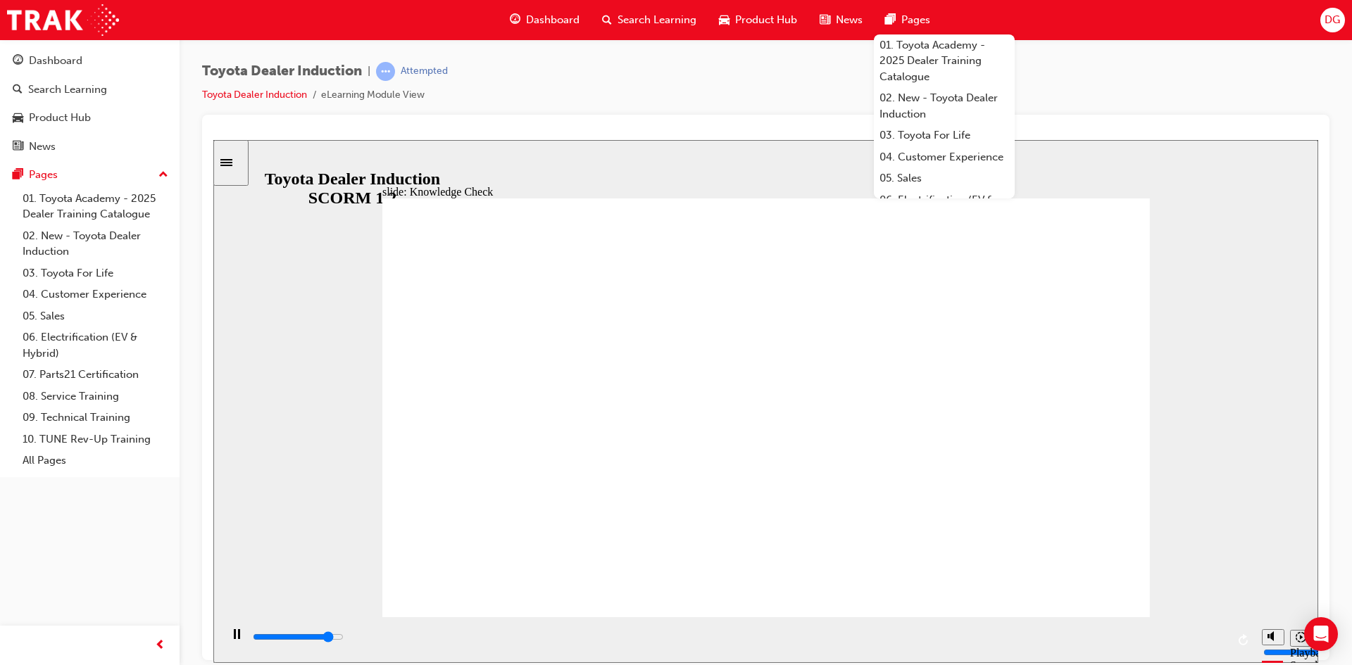
type input "4200"
checkbox input "true"
type input "5000"
checkbox input "true"
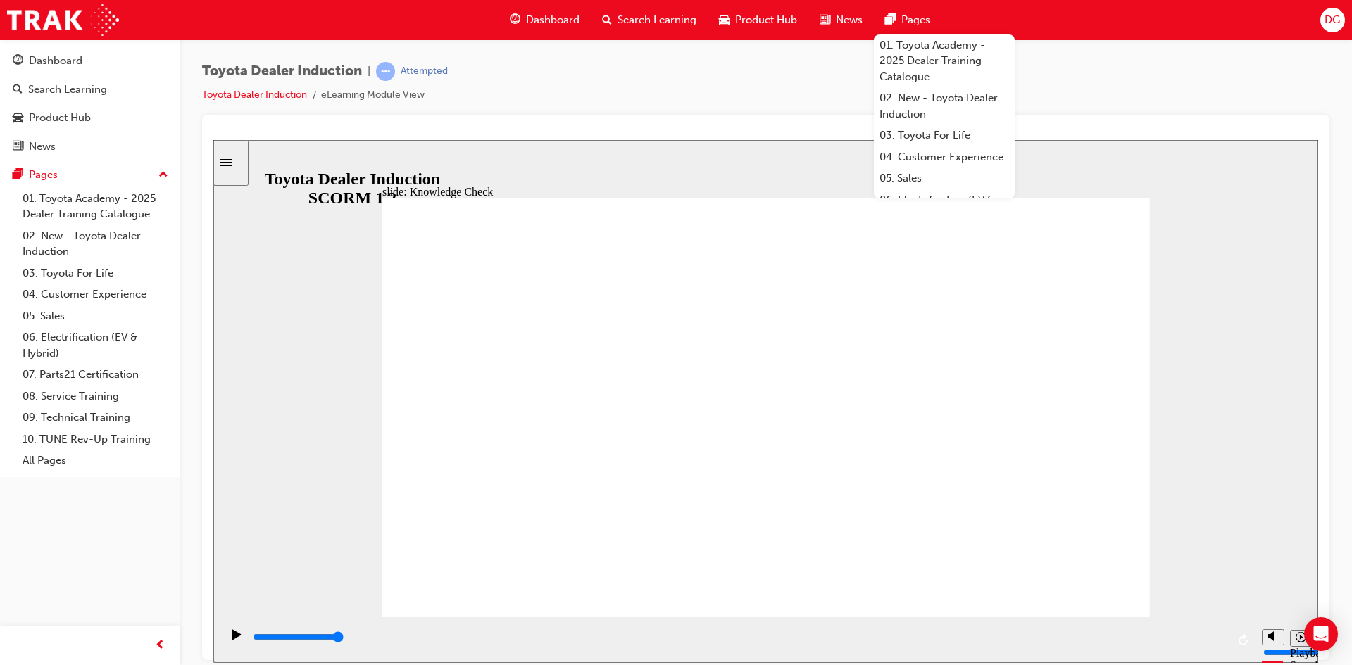
checkbox input "true"
type input "5000"
checkbox input "true"
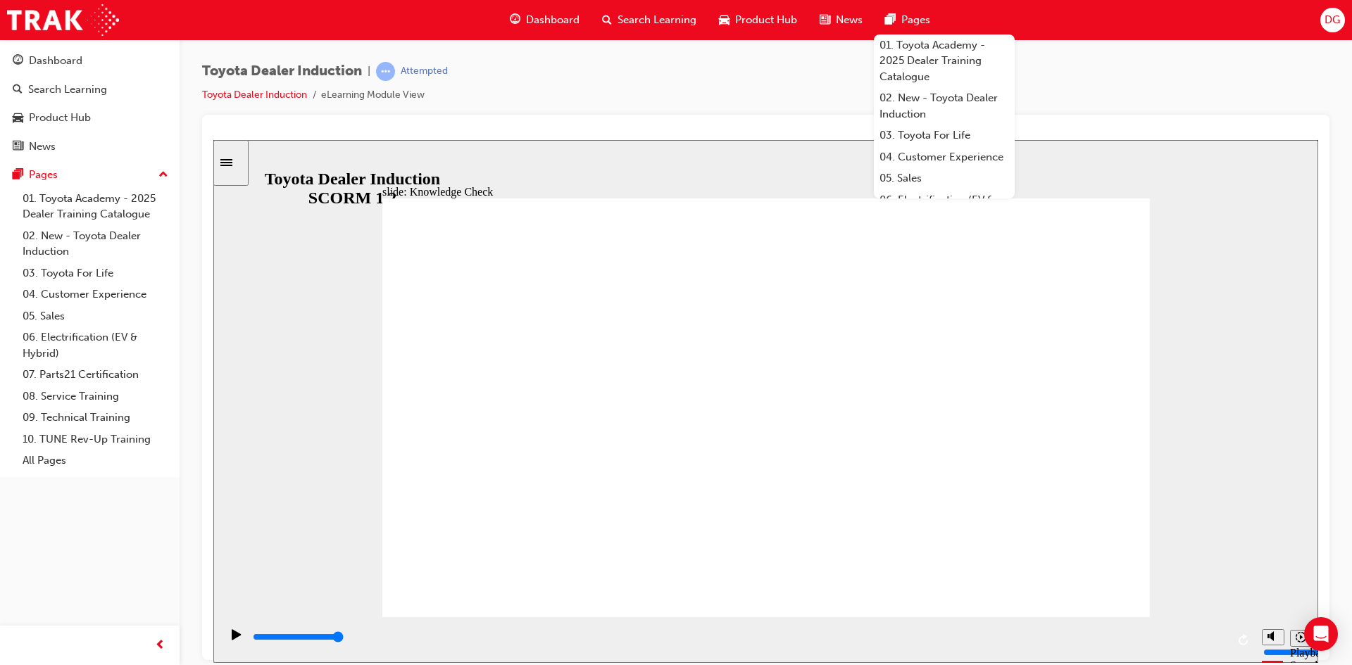
checkbox input "true"
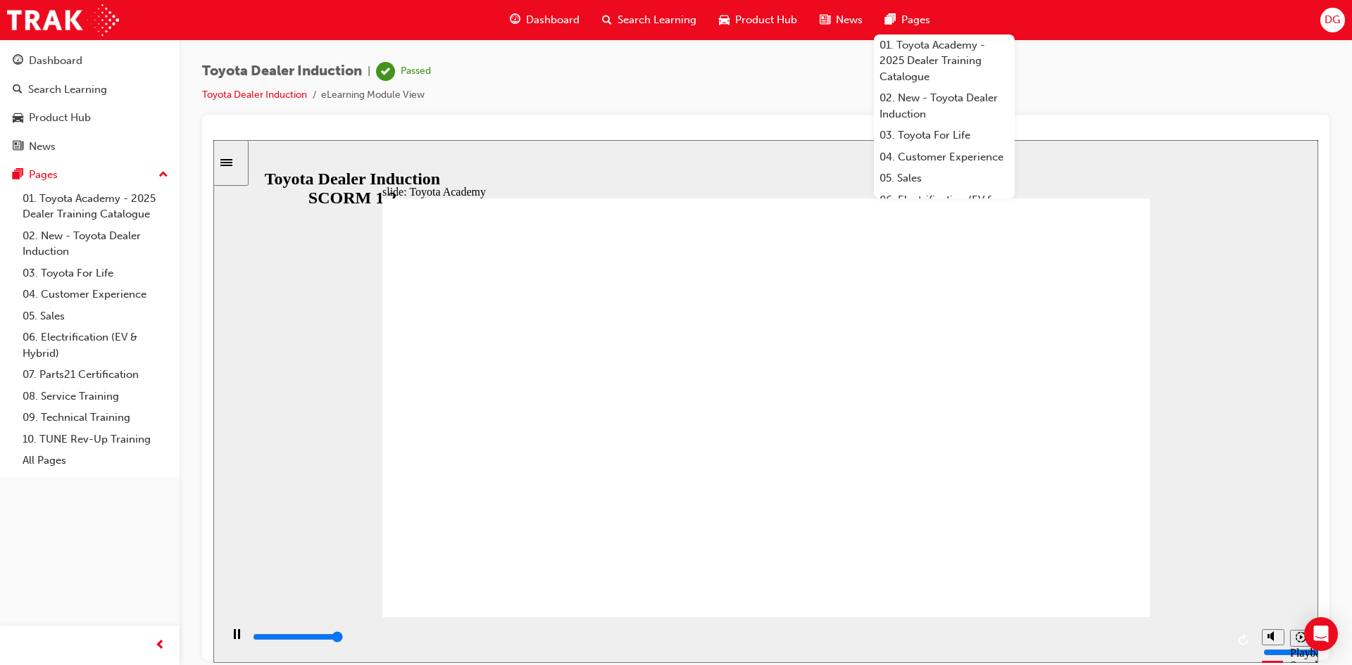
type input "9900"
click at [73, 65] on div "Dashboard" at bounding box center [56, 61] width 54 height 16
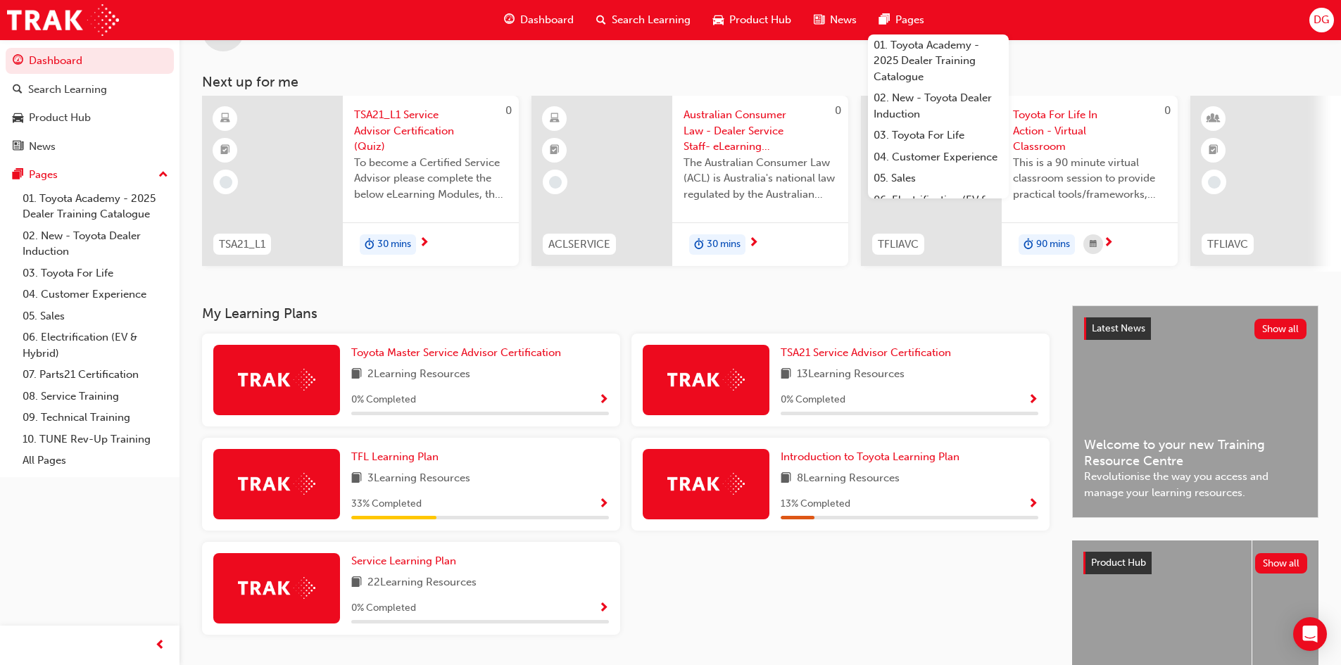
scroll to position [35, 0]
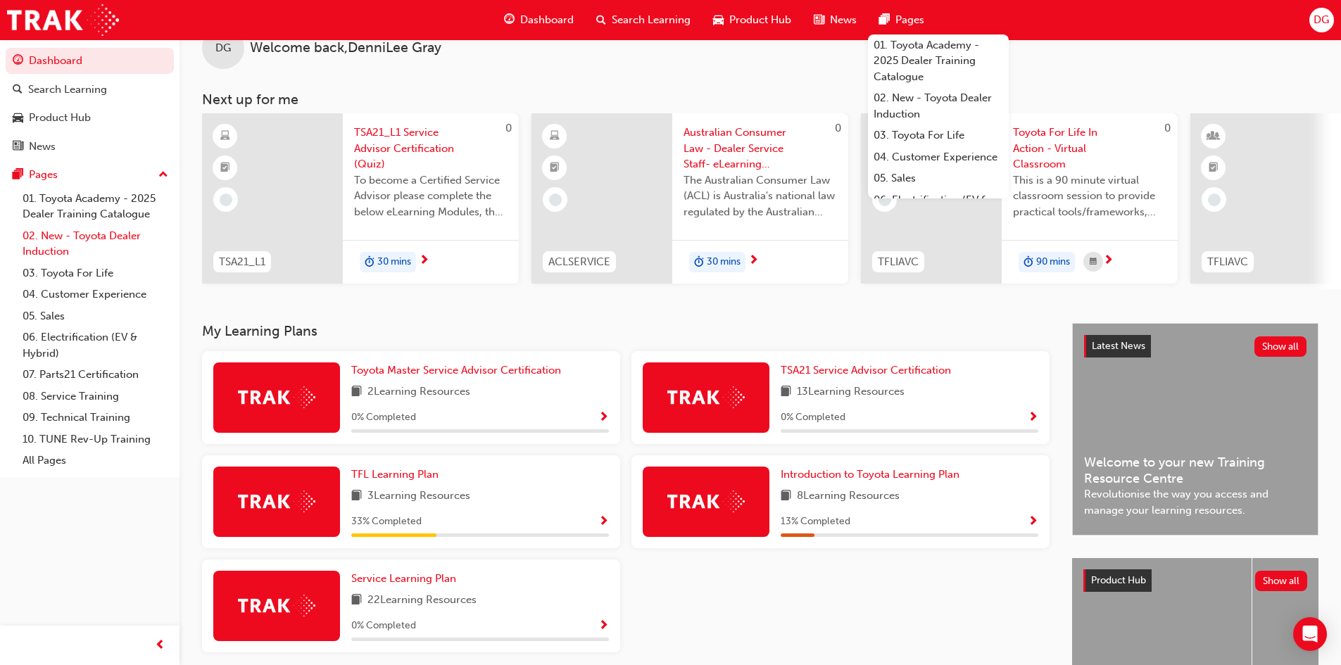
click at [105, 239] on link "02. New - Toyota Dealer Induction" at bounding box center [95, 243] width 157 height 37
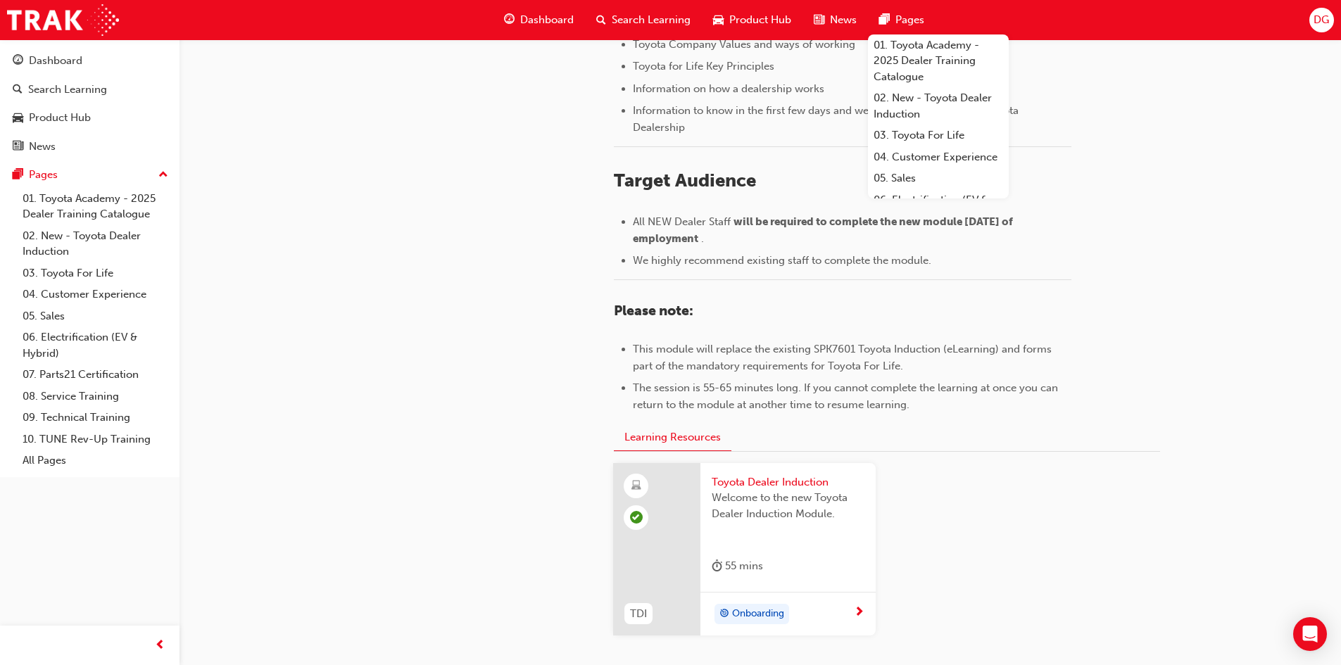
scroll to position [455, 0]
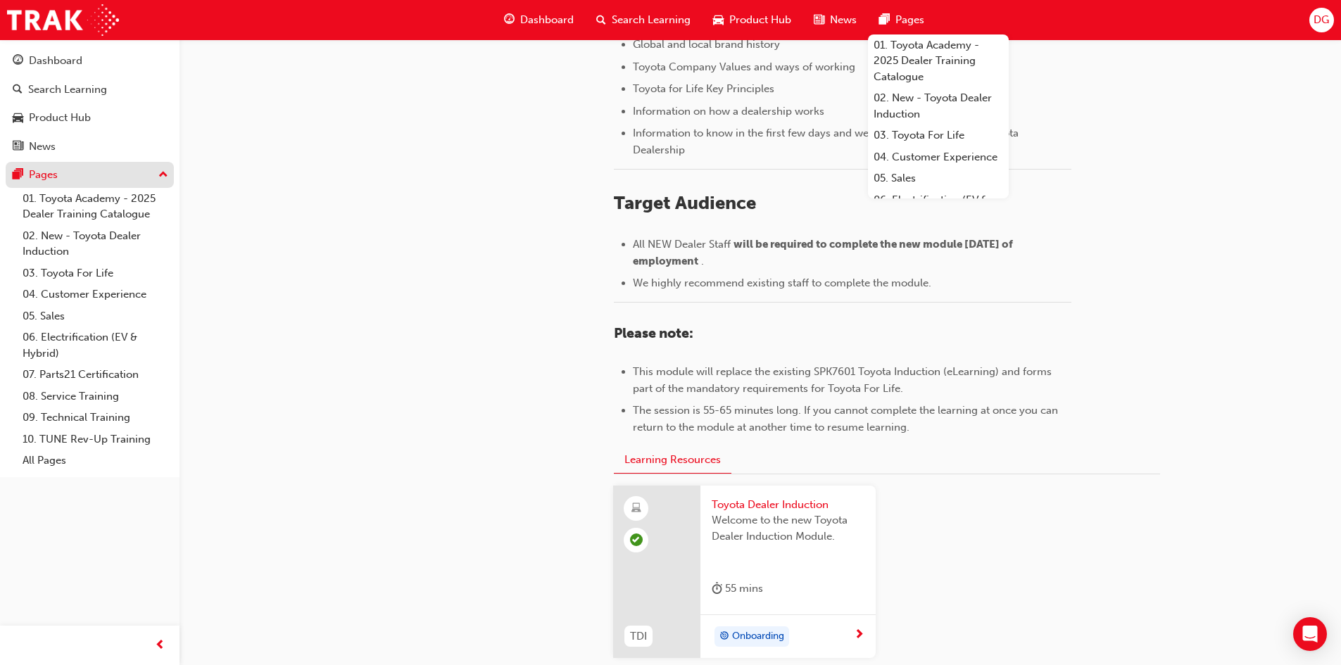
click at [46, 177] on div "Pages" at bounding box center [43, 175] width 29 height 16
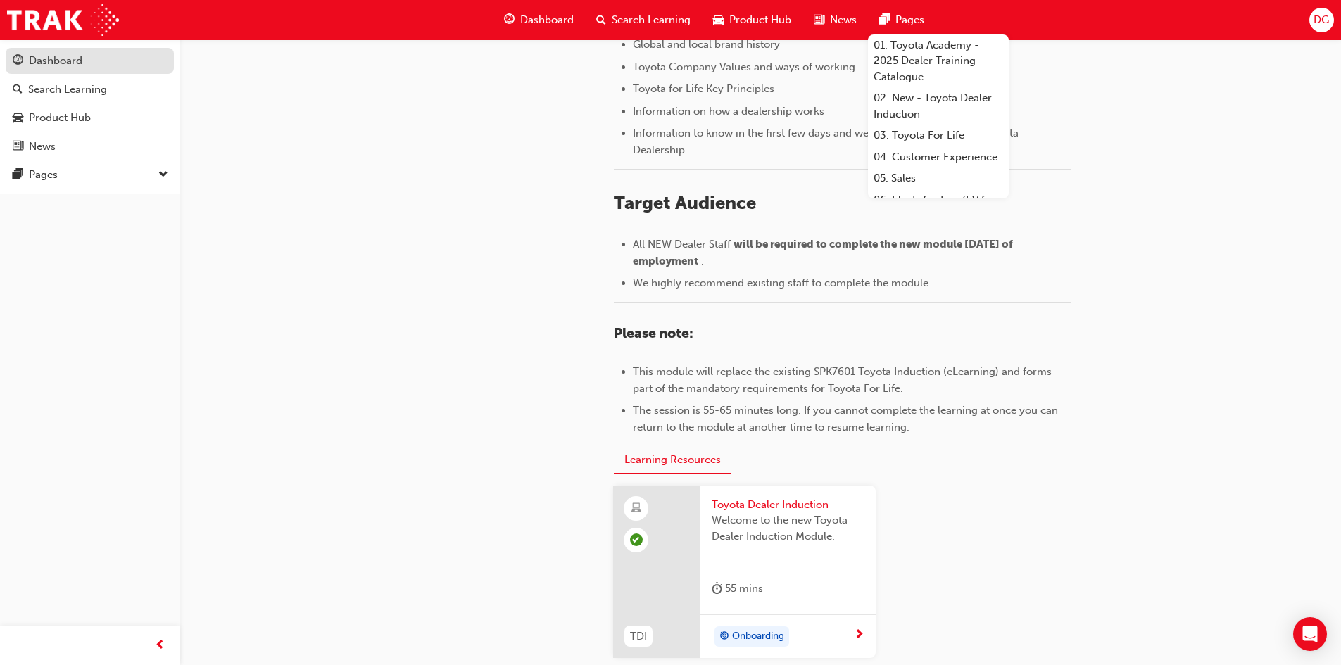
click at [67, 65] on div "Dashboard" at bounding box center [56, 61] width 54 height 16
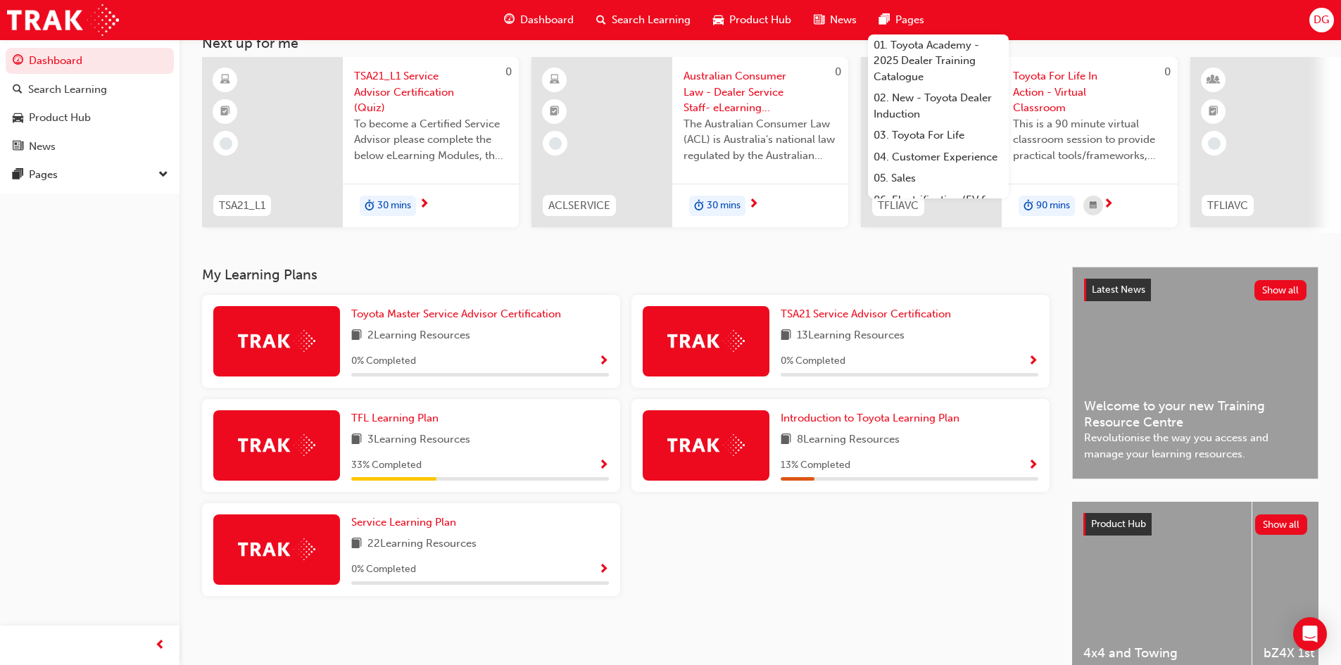
scroll to position [141, 0]
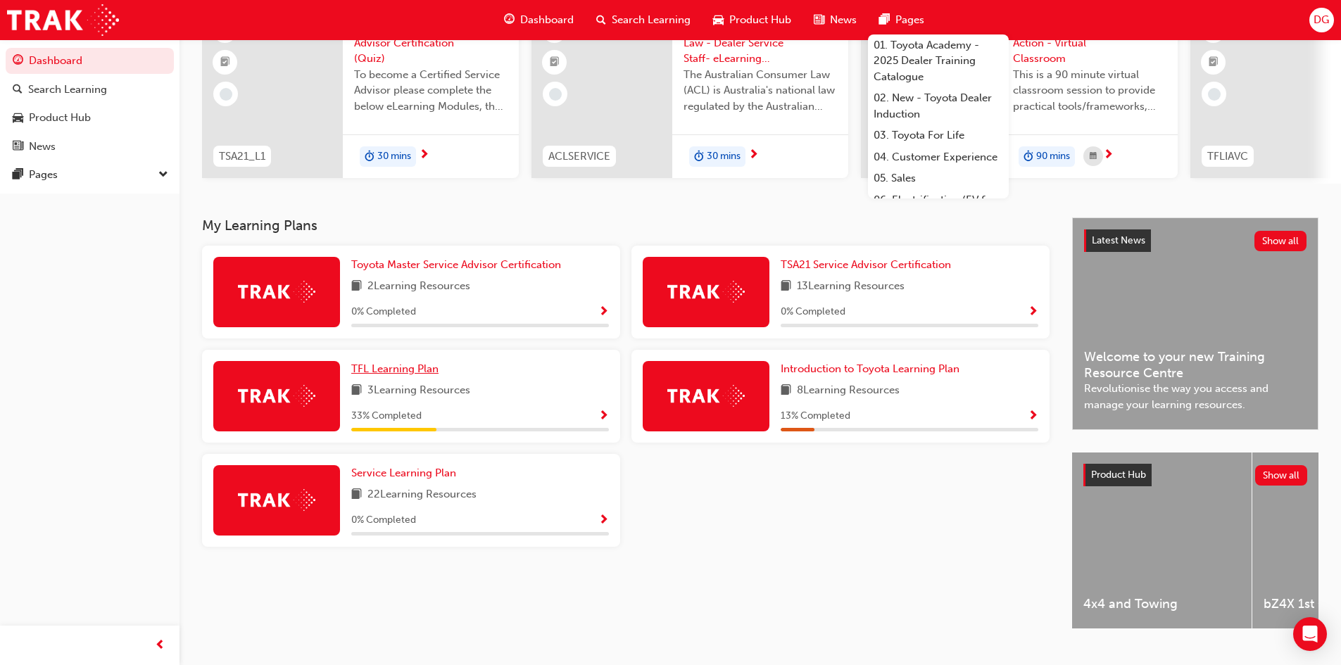
click at [417, 375] on span "TFL Learning Plan" at bounding box center [394, 369] width 87 height 13
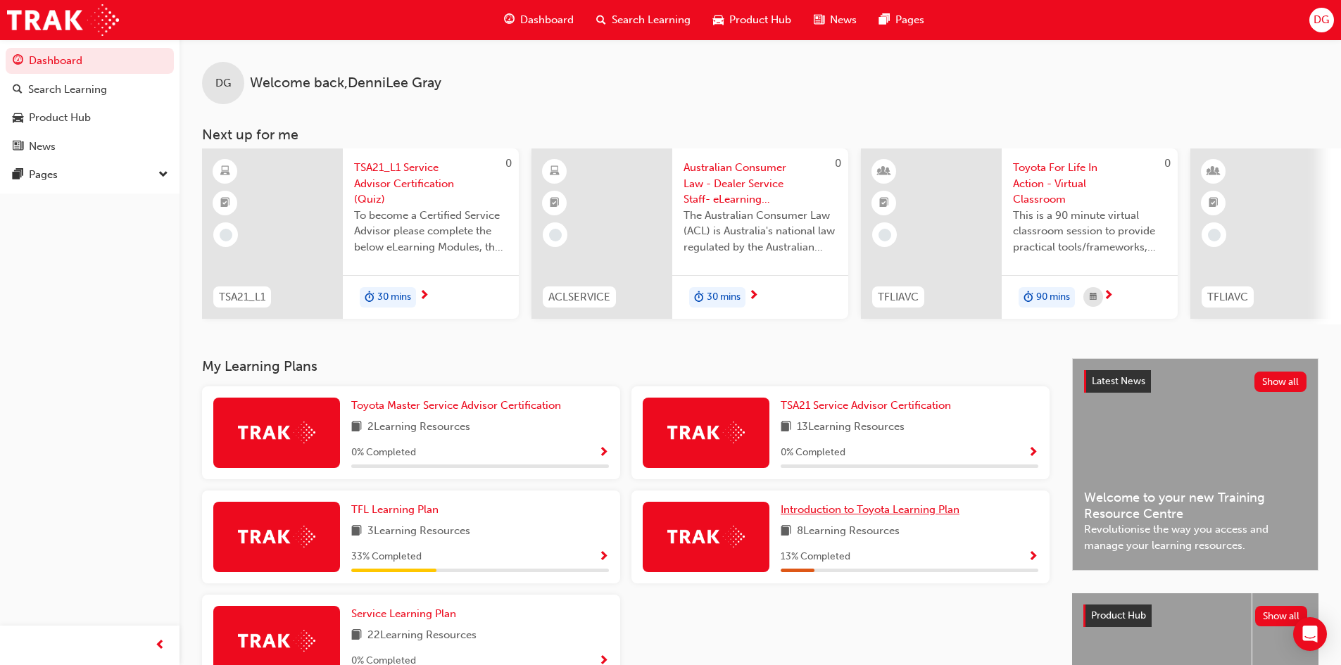
click at [870, 516] on span "Introduction to Toyota Learning Plan" at bounding box center [870, 509] width 179 height 13
click at [813, 516] on span "Introduction to Toyota Learning Plan" at bounding box center [870, 509] width 179 height 13
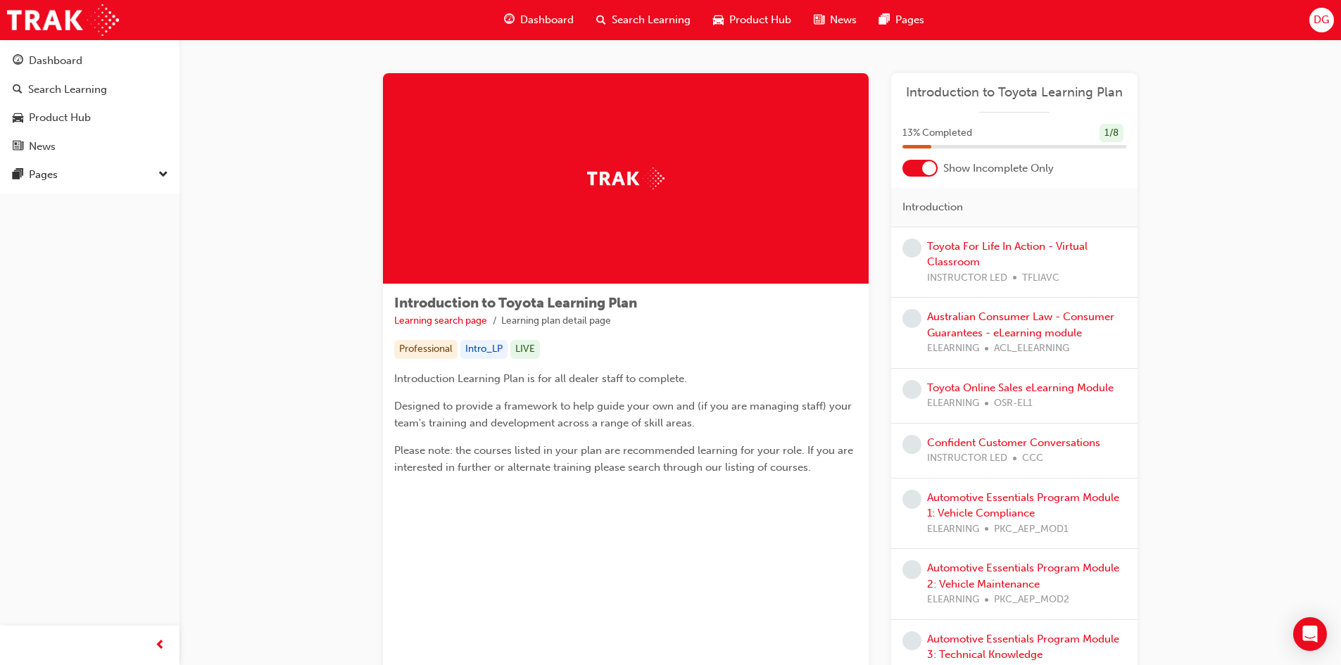
click at [163, 172] on span "down-icon" at bounding box center [163, 175] width 10 height 18
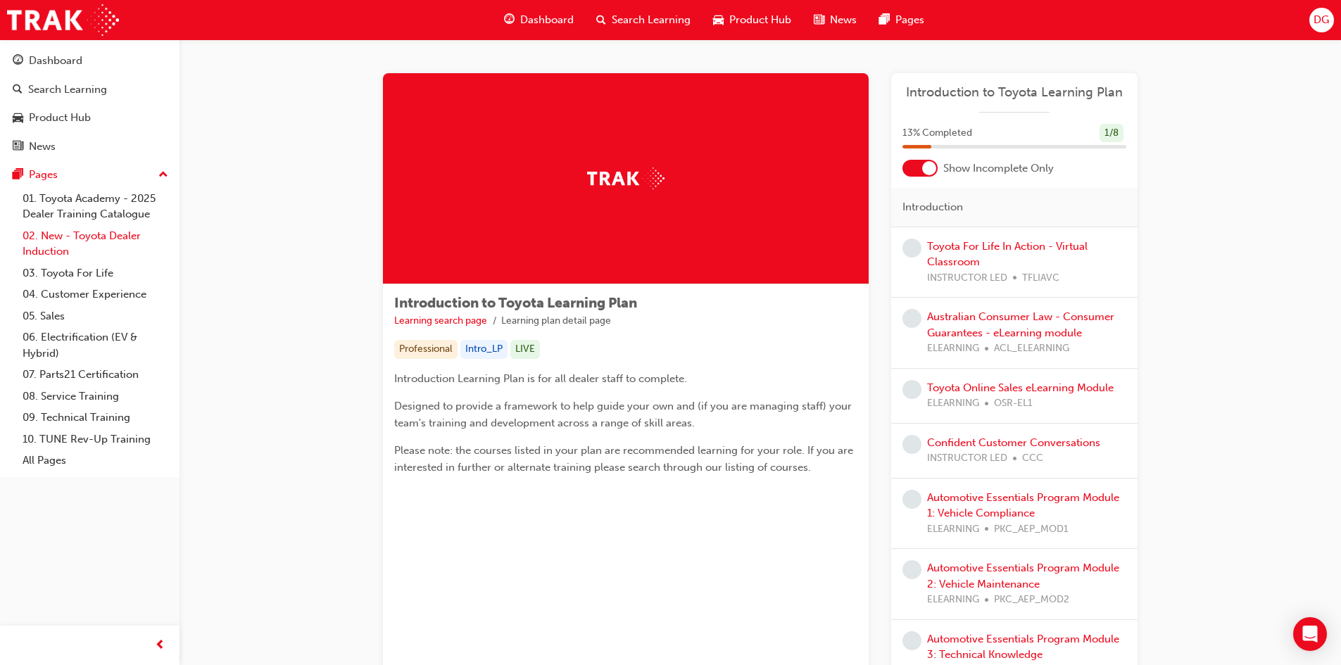
click at [96, 237] on link "02. New - Toyota Dealer Induction" at bounding box center [95, 243] width 157 height 37
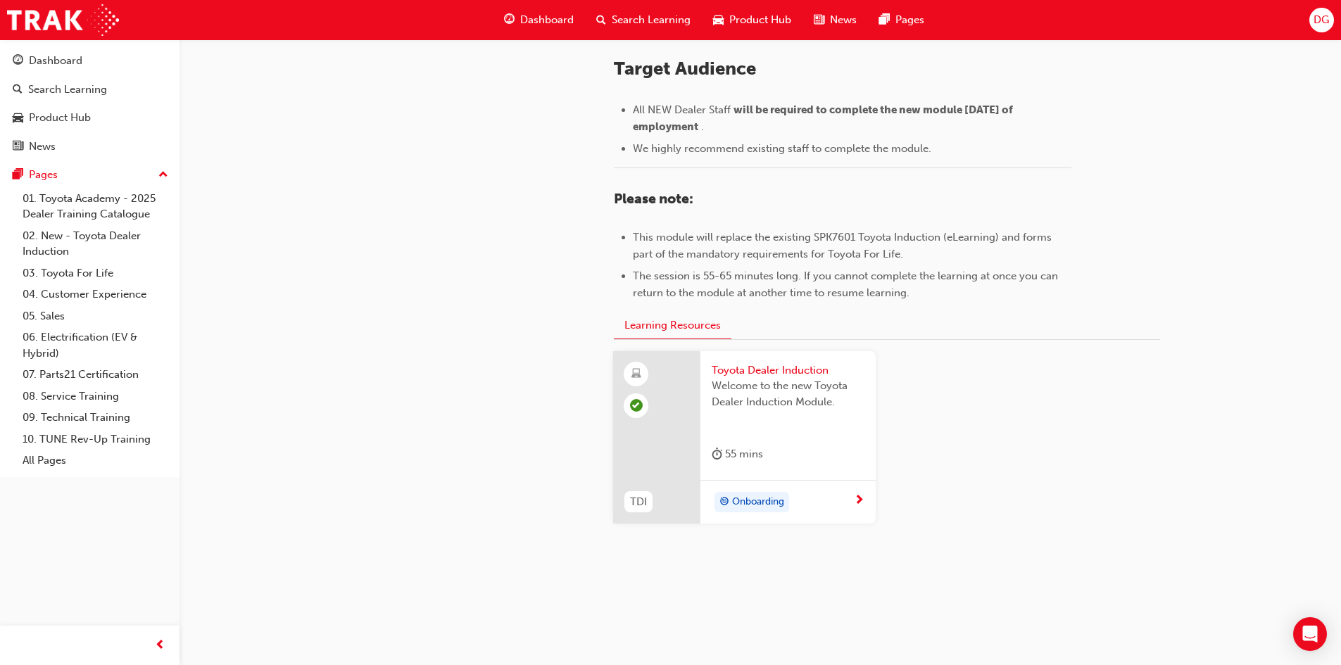
scroll to position [596, 0]
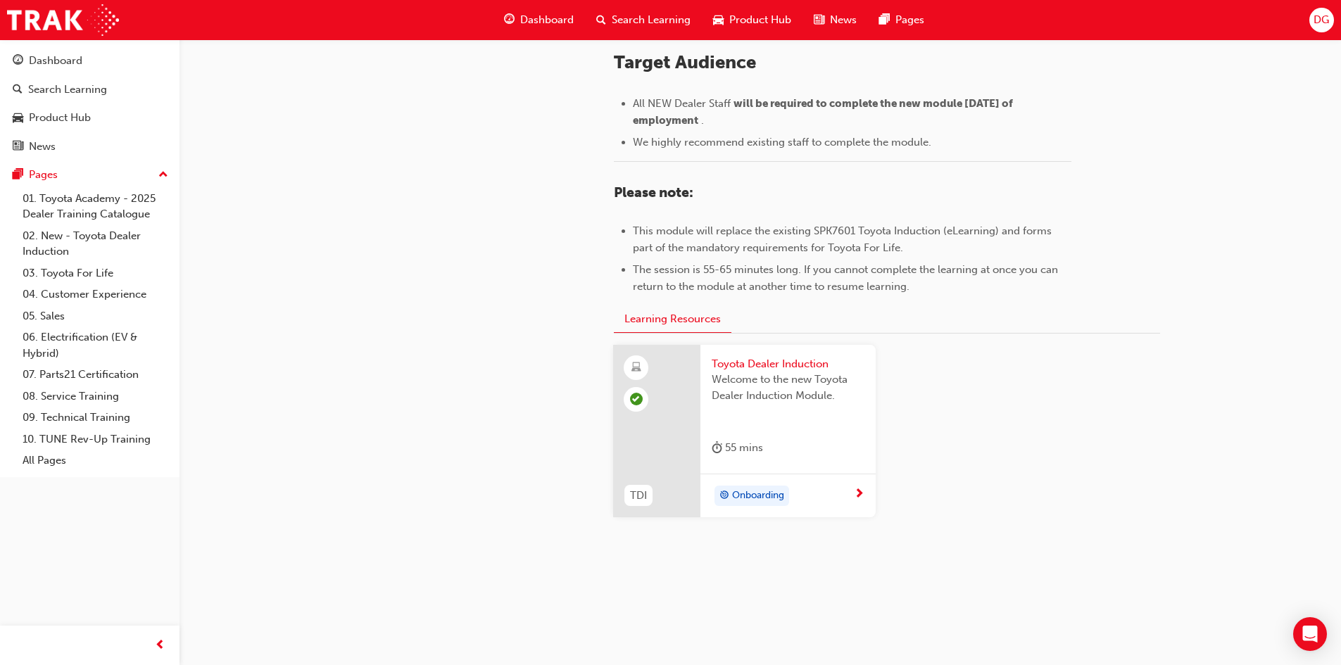
click at [848, 483] on div "Onboarding" at bounding box center [787, 496] width 175 height 44
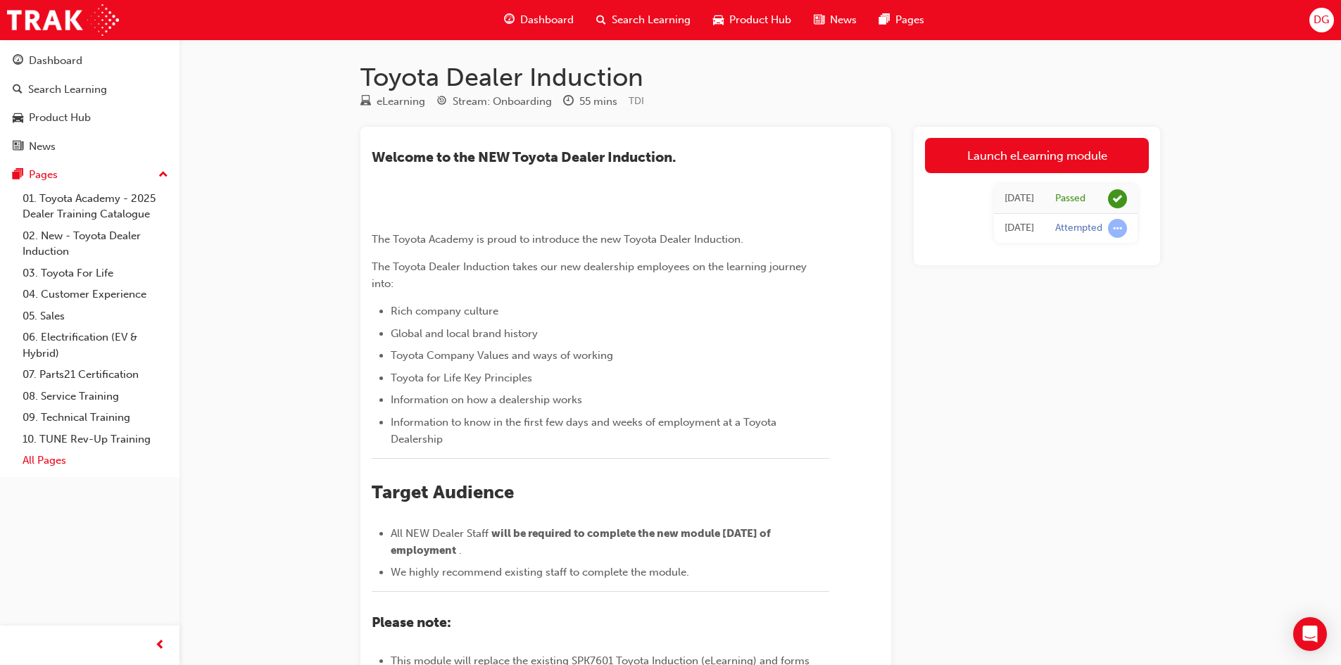
click at [48, 462] on link "All Pages" at bounding box center [95, 461] width 157 height 22
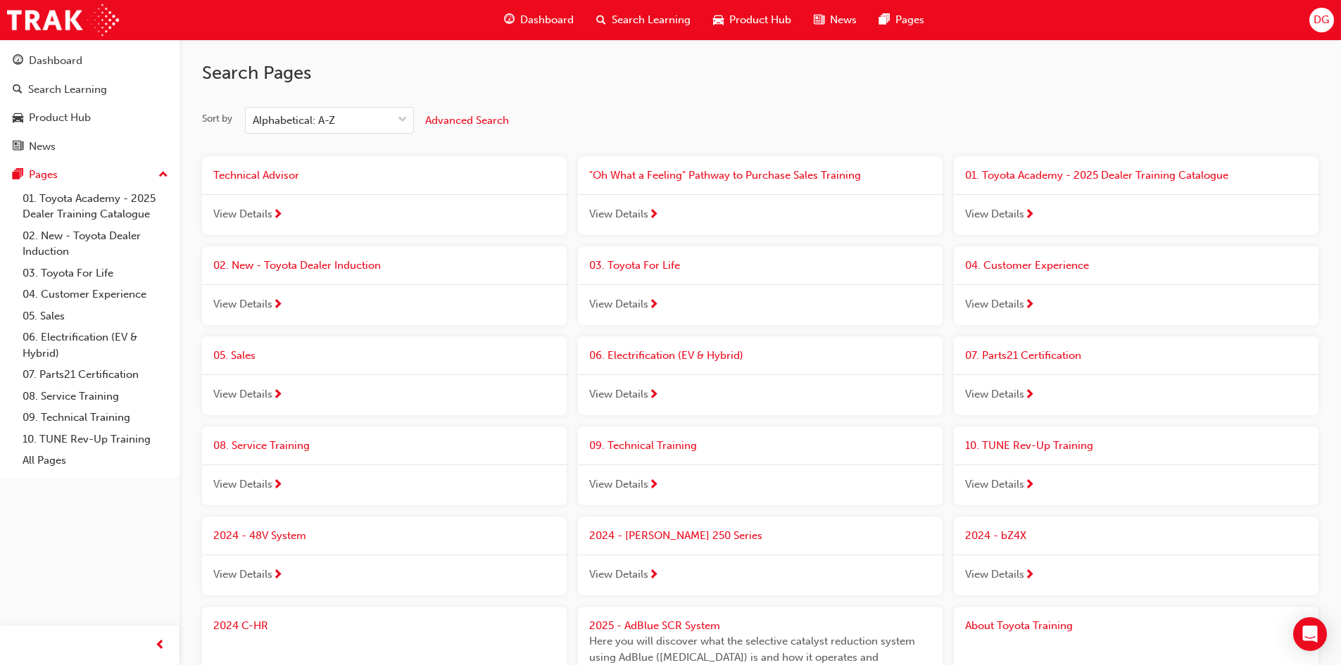
click at [633, 261] on span "03. Toyota For Life" at bounding box center [634, 265] width 91 height 13
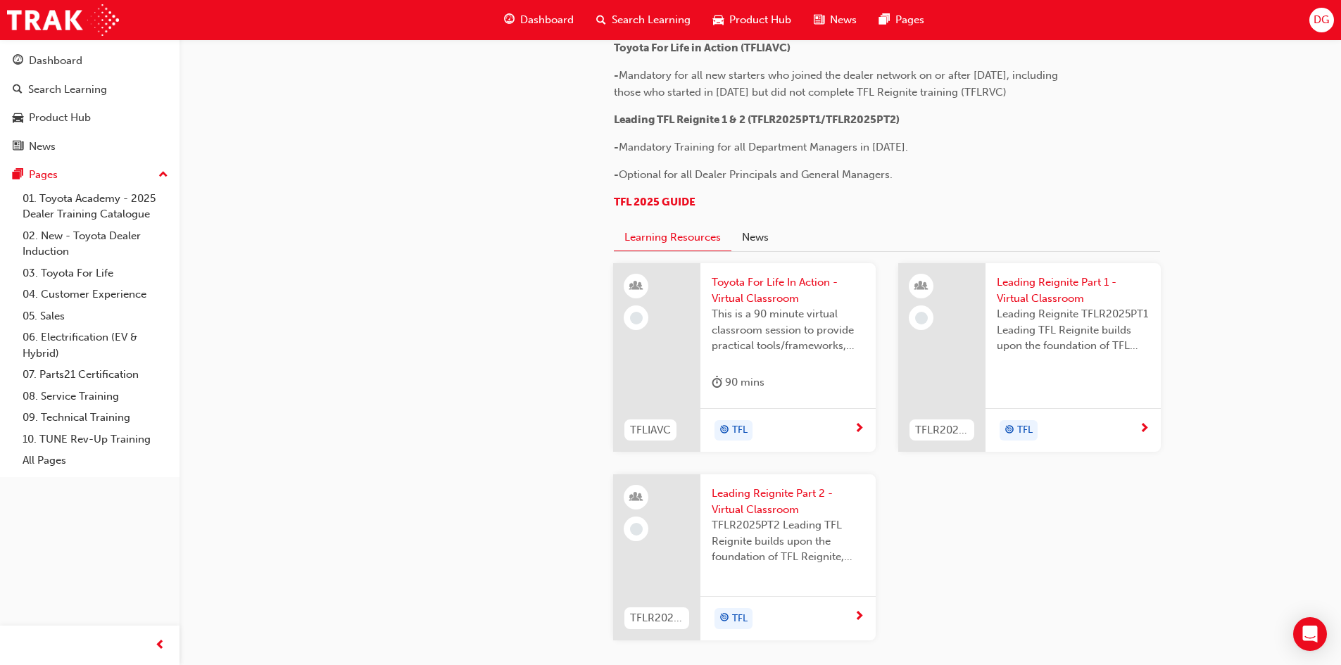
scroll to position [986, 0]
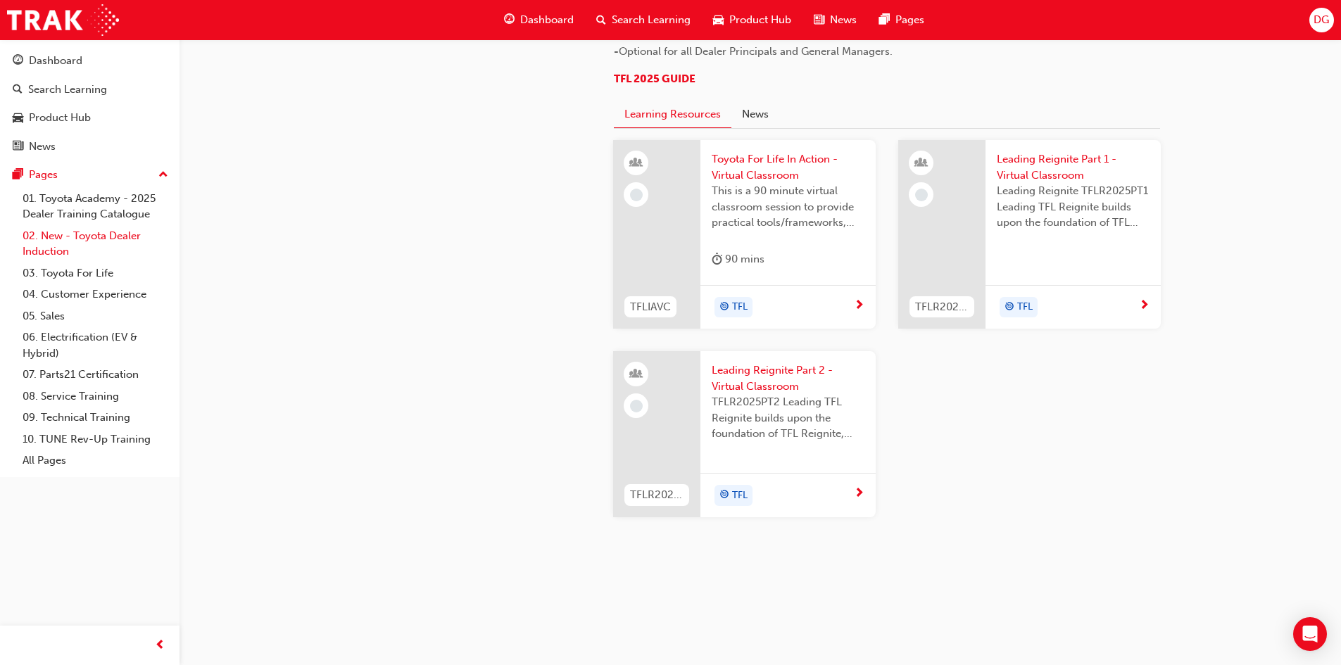
click at [108, 241] on link "02. New - Toyota Dealer Induction" at bounding box center [95, 243] width 157 height 37
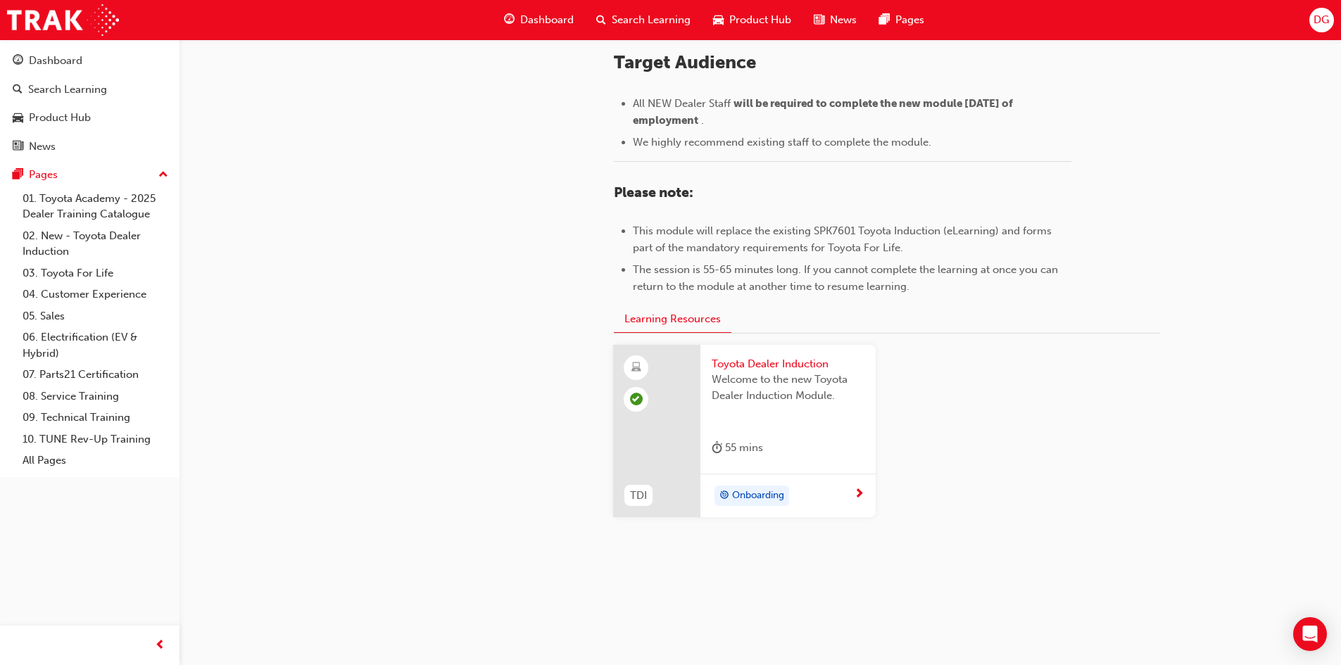
click at [845, 489] on div "Onboarding" at bounding box center [783, 496] width 142 height 21
